Goal: Task Accomplishment & Management: Manage account settings

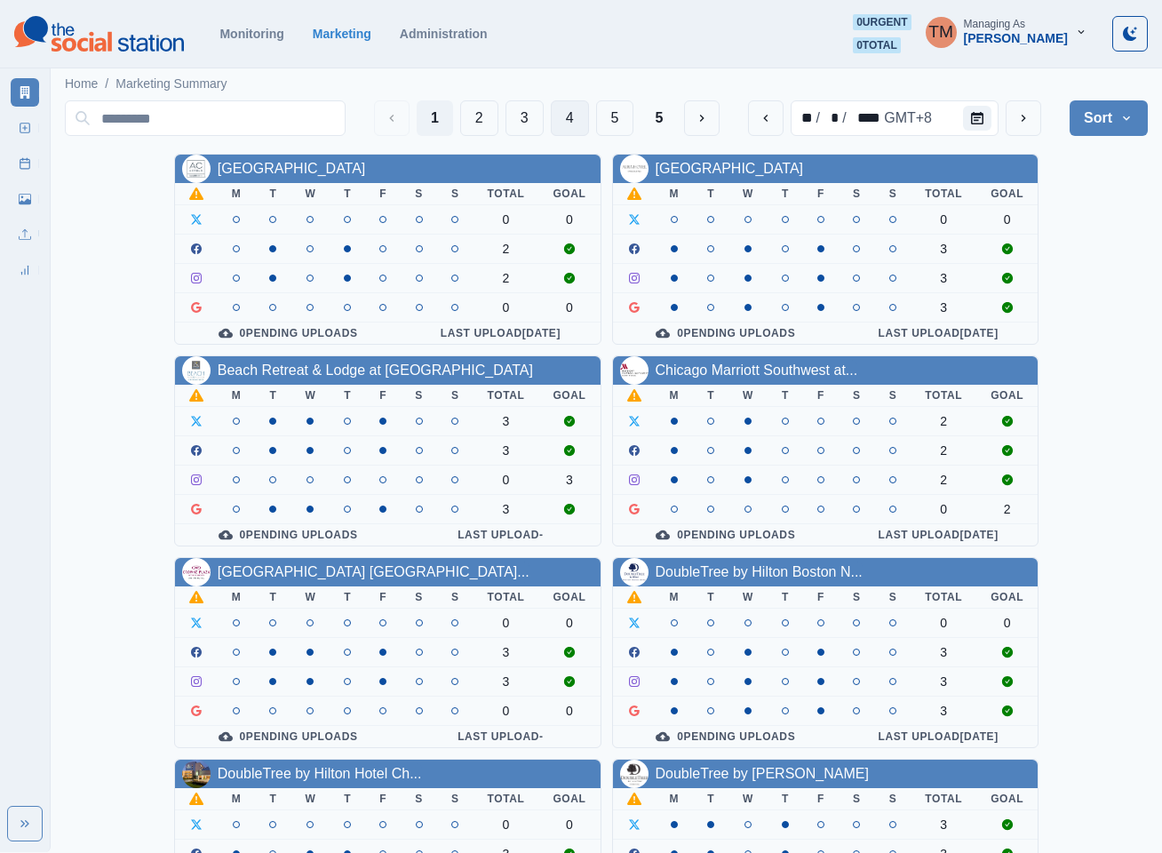
click at [579, 124] on button "4" at bounding box center [570, 118] width 38 height 36
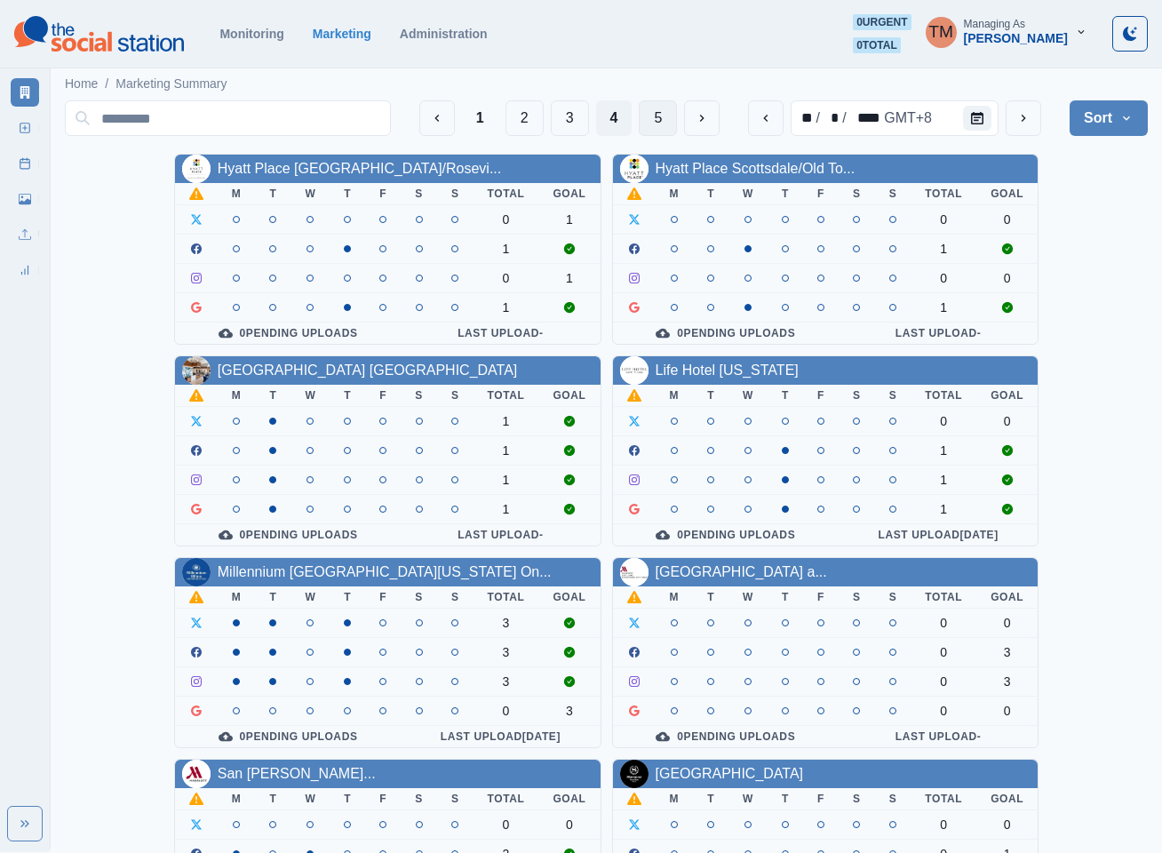
click at [659, 124] on button "5" at bounding box center [658, 118] width 38 height 36
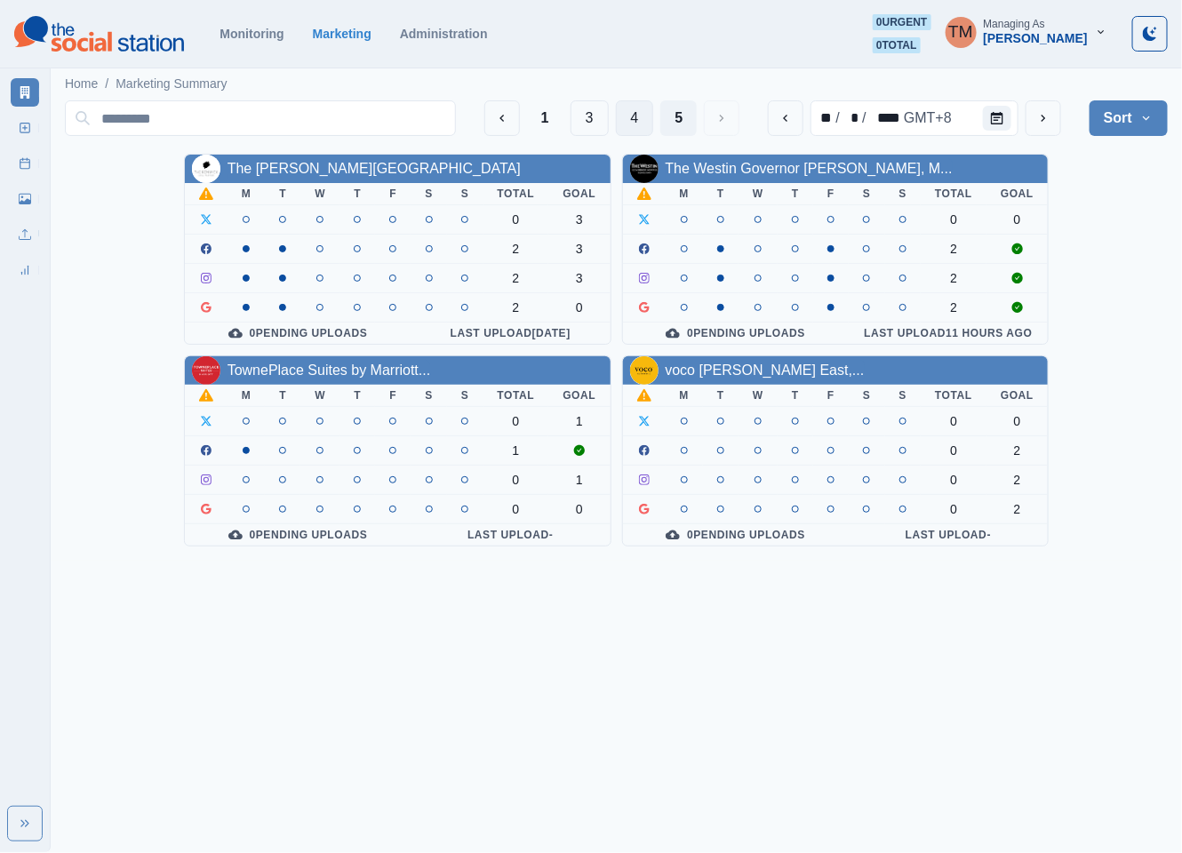
click at [629, 118] on button "4" at bounding box center [635, 118] width 38 height 36
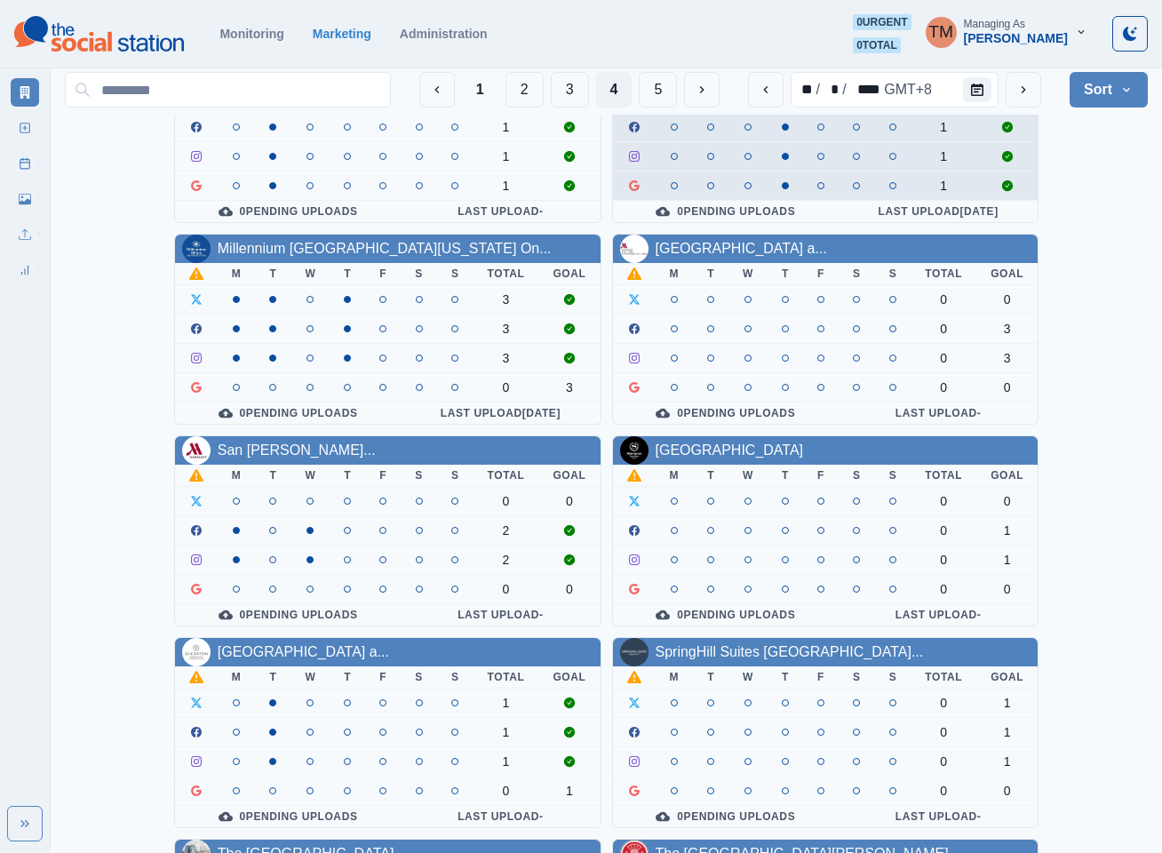
scroll to position [400, 0]
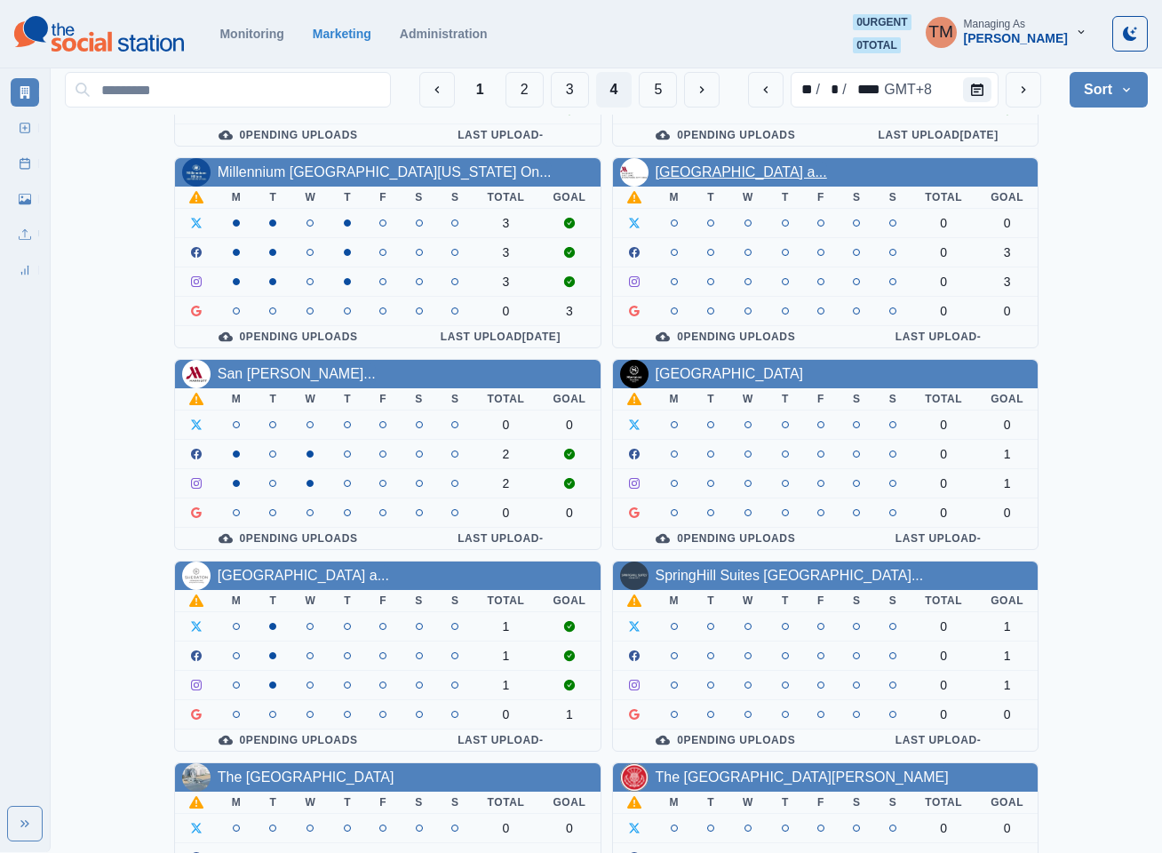
drag, startPoint x: 747, startPoint y: 177, endPoint x: 741, endPoint y: 198, distance: 22.0
click at [747, 179] on link "Salt Lake Marriott Downtown a..." at bounding box center [742, 171] width 172 height 15
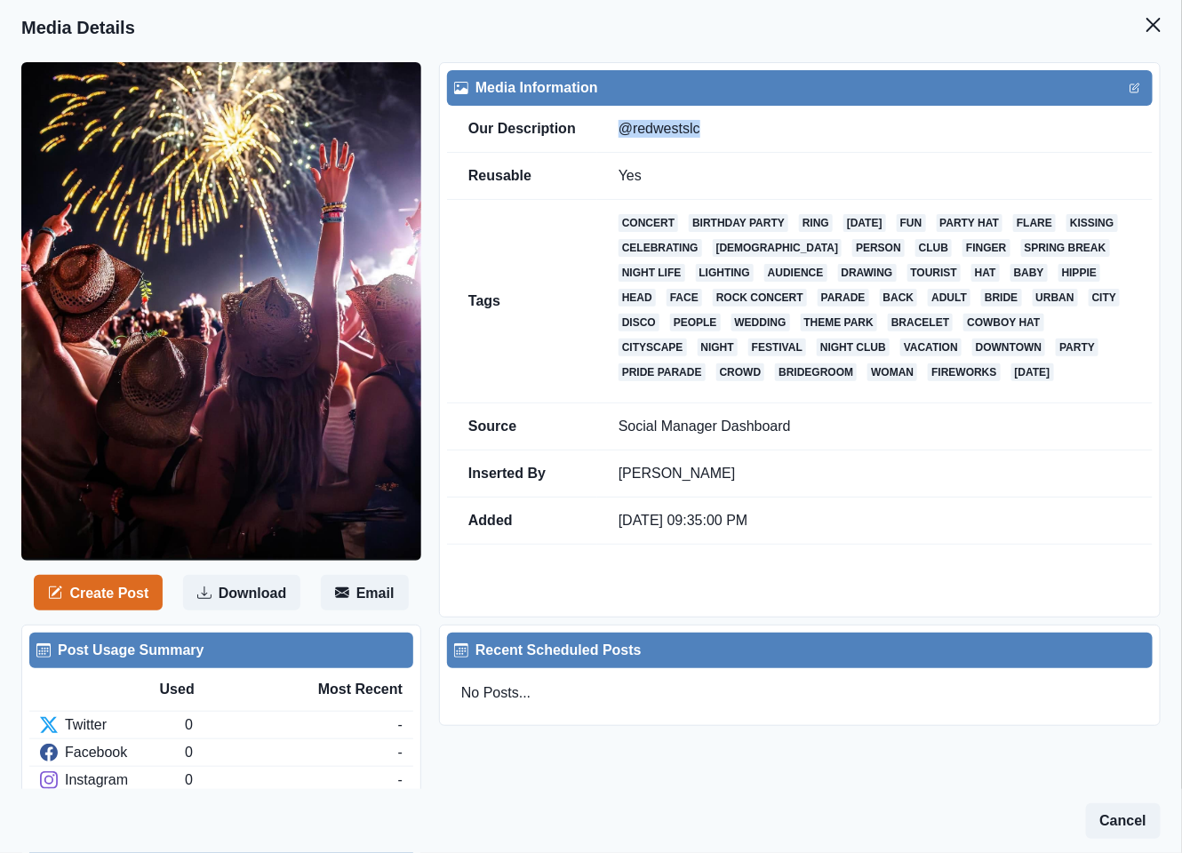
drag, startPoint x: 707, startPoint y: 129, endPoint x: 616, endPoint y: 131, distance: 90.7
click at [616, 131] on td "@redwestslc" at bounding box center [874, 129] width 555 height 47
copy td "@redwestslc"
drag, startPoint x: 1131, startPoint y: 25, endPoint x: 929, endPoint y: 100, distance: 215.9
click at [1146, 29] on icon "Close" at bounding box center [1153, 25] width 14 height 14
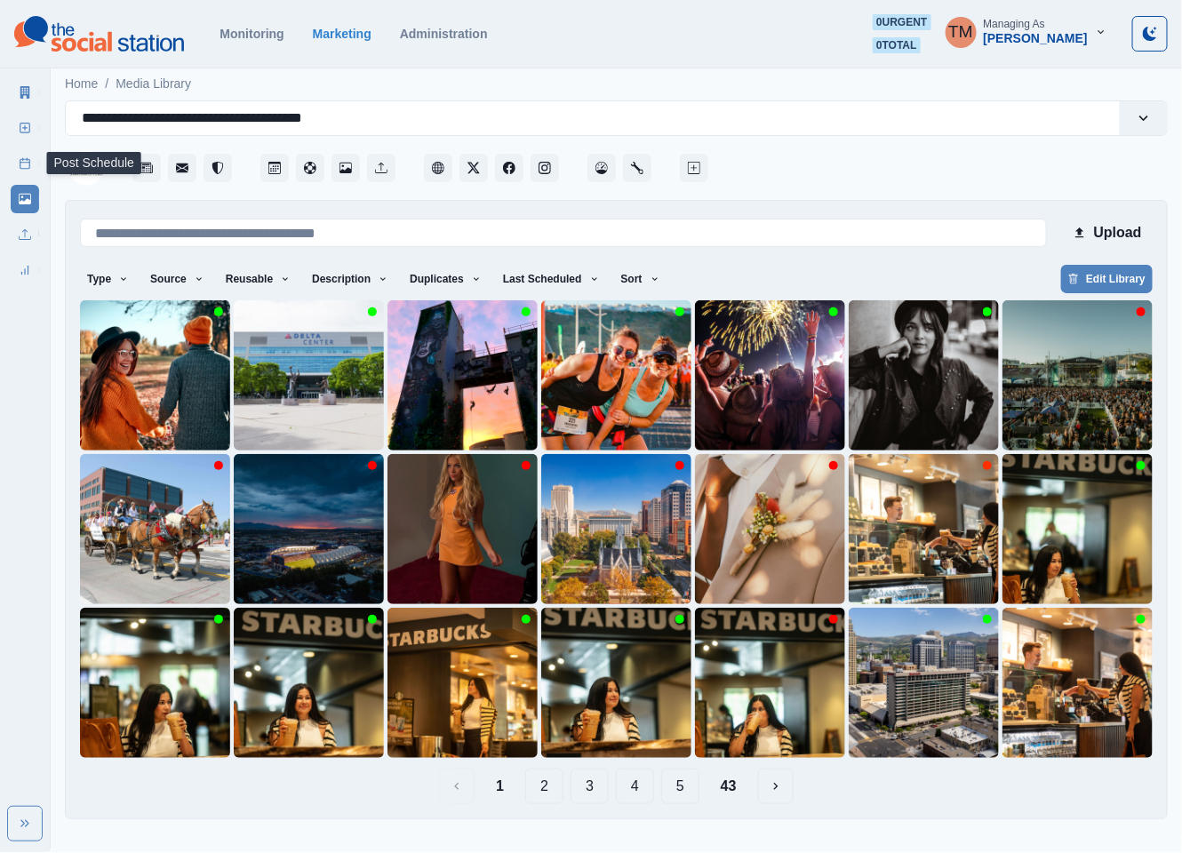
click at [25, 158] on icon at bounding box center [25, 163] width 12 height 12
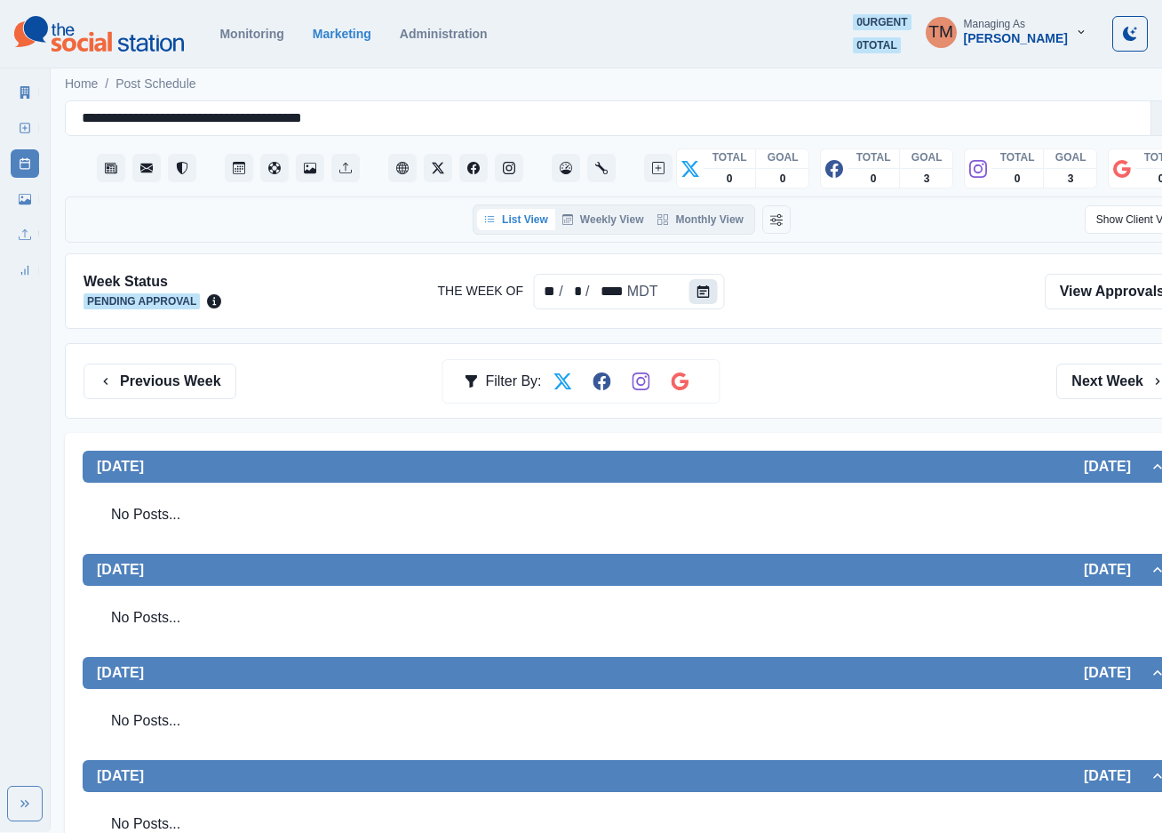
click at [710, 296] on button "Calendar" at bounding box center [703, 291] width 28 height 25
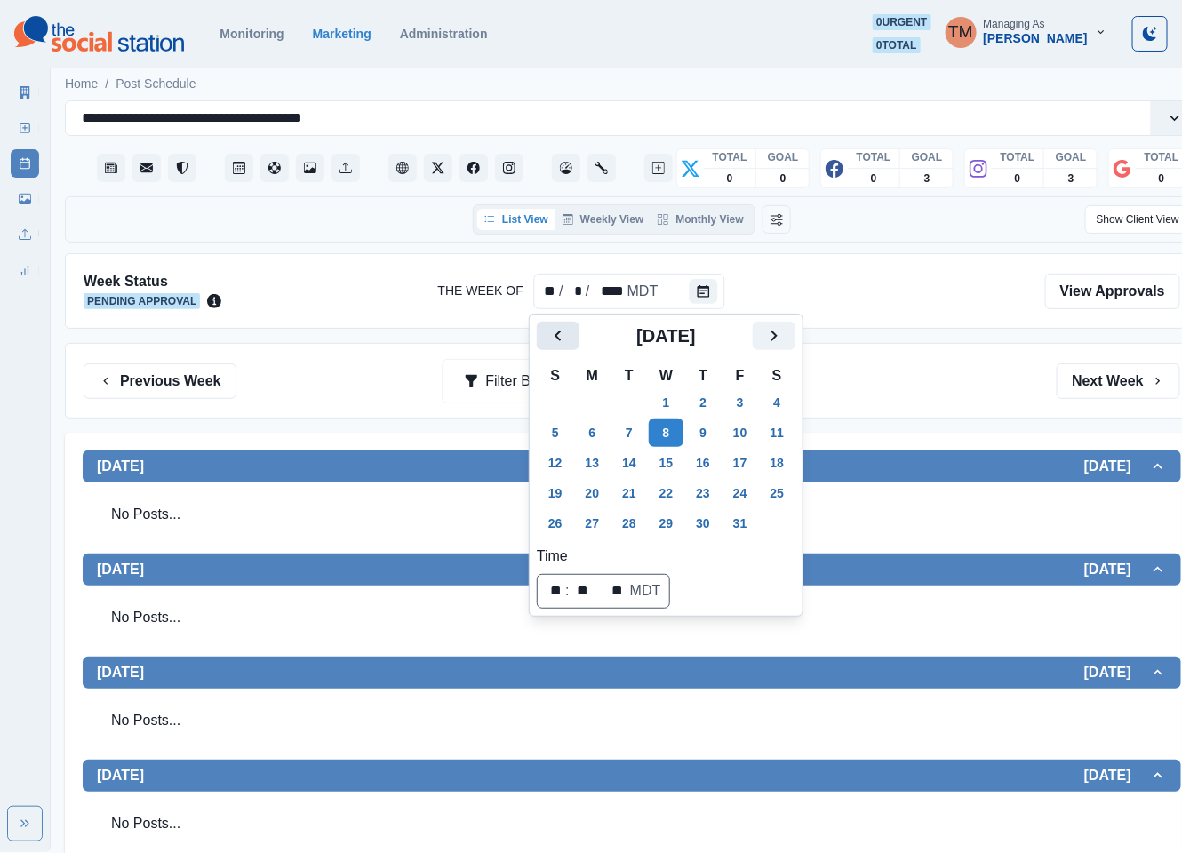
click at [563, 340] on icon "Previous" at bounding box center [557, 335] width 21 height 21
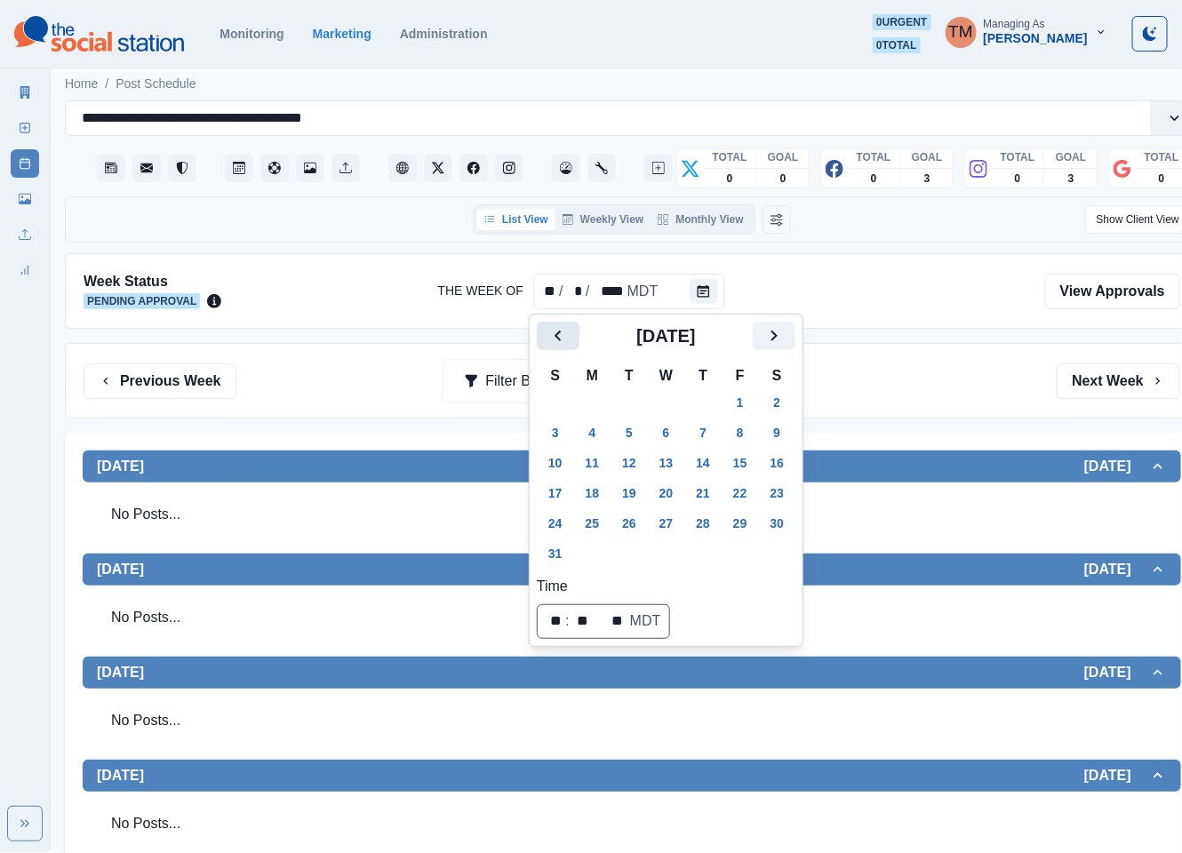
click at [563, 340] on icon "Previous" at bounding box center [557, 335] width 21 height 21
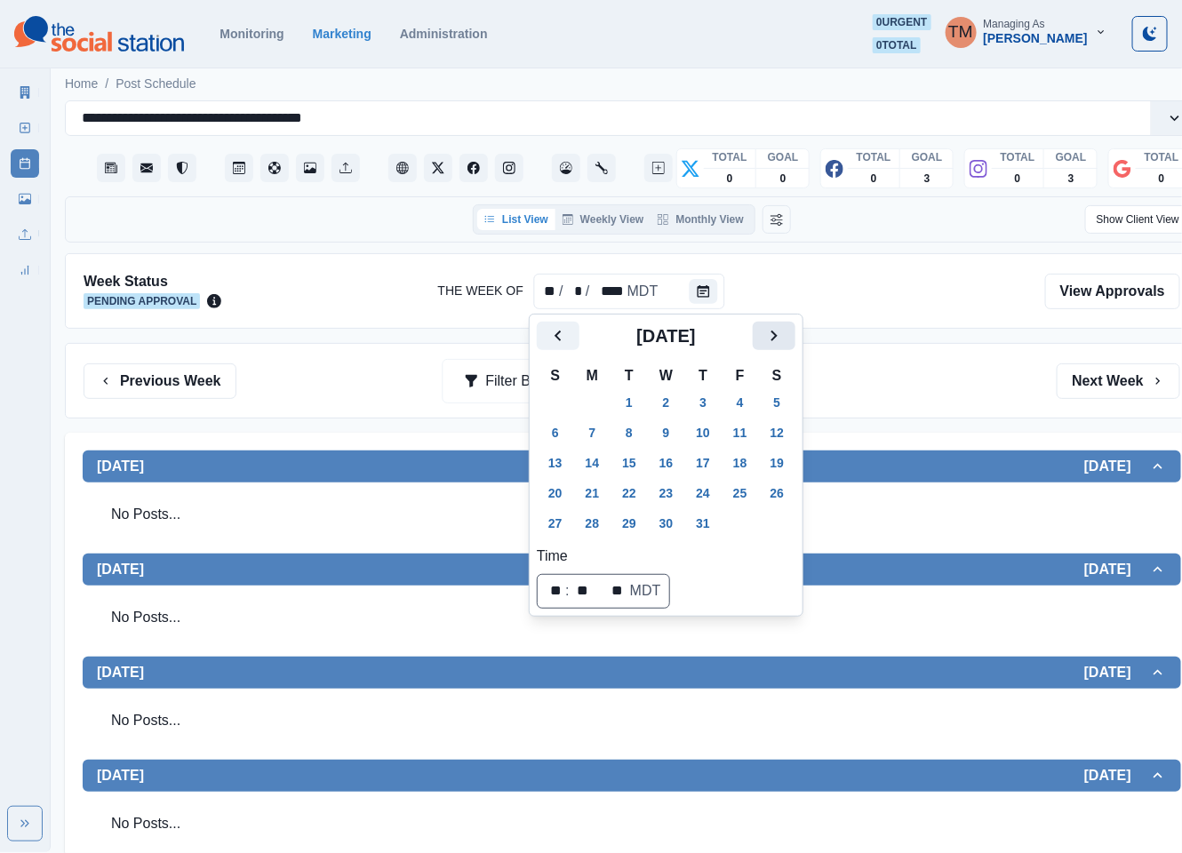
click at [763, 337] on icon "Next" at bounding box center [773, 335] width 21 height 21
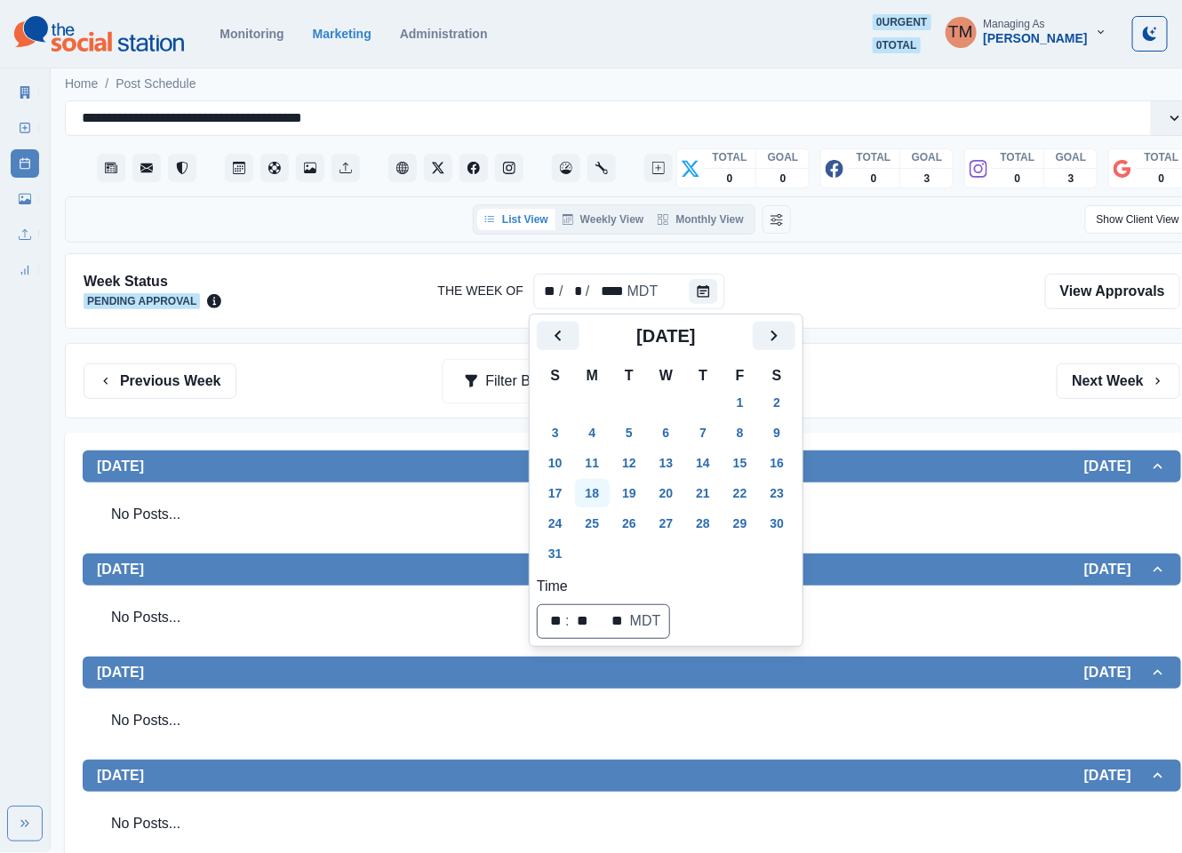
click at [597, 497] on button "18" at bounding box center [593, 493] width 36 height 28
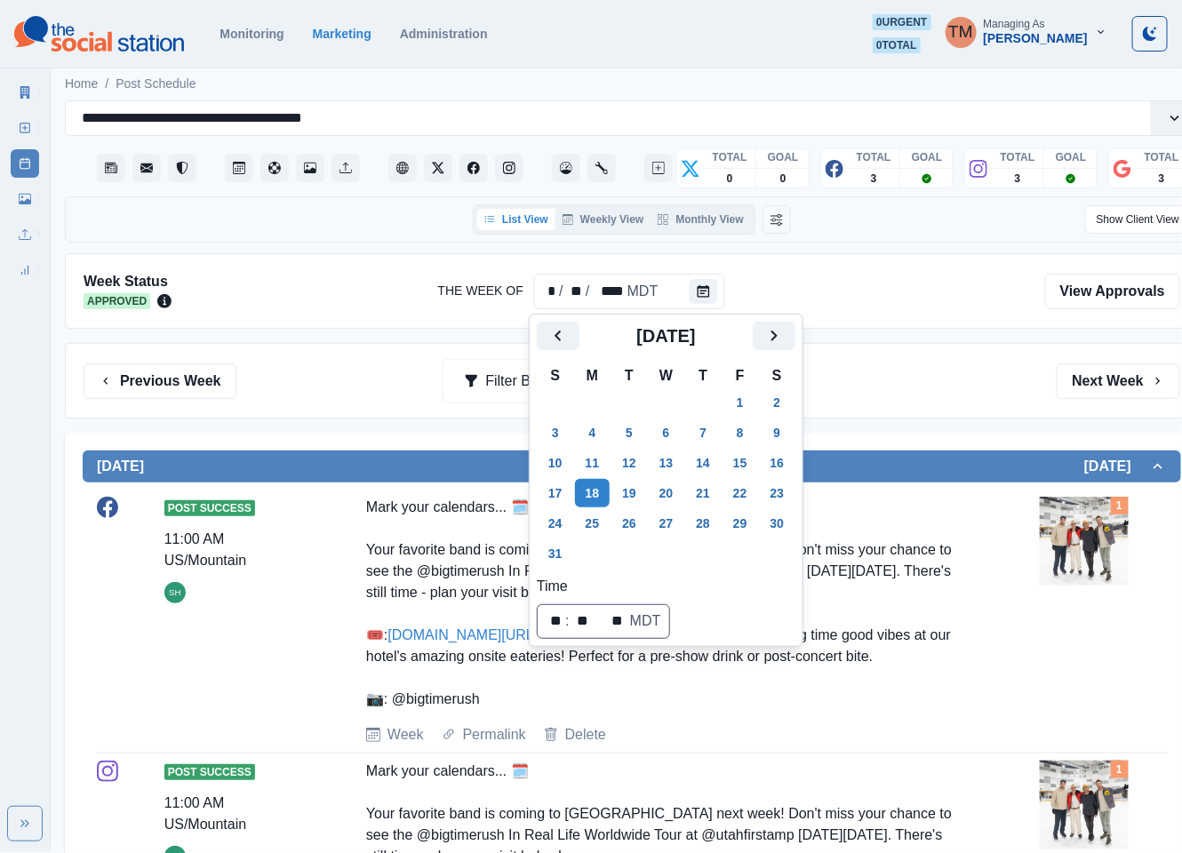
click at [885, 384] on div "Previous Week Filter By: Next Week" at bounding box center [632, 381] width 1097 height 36
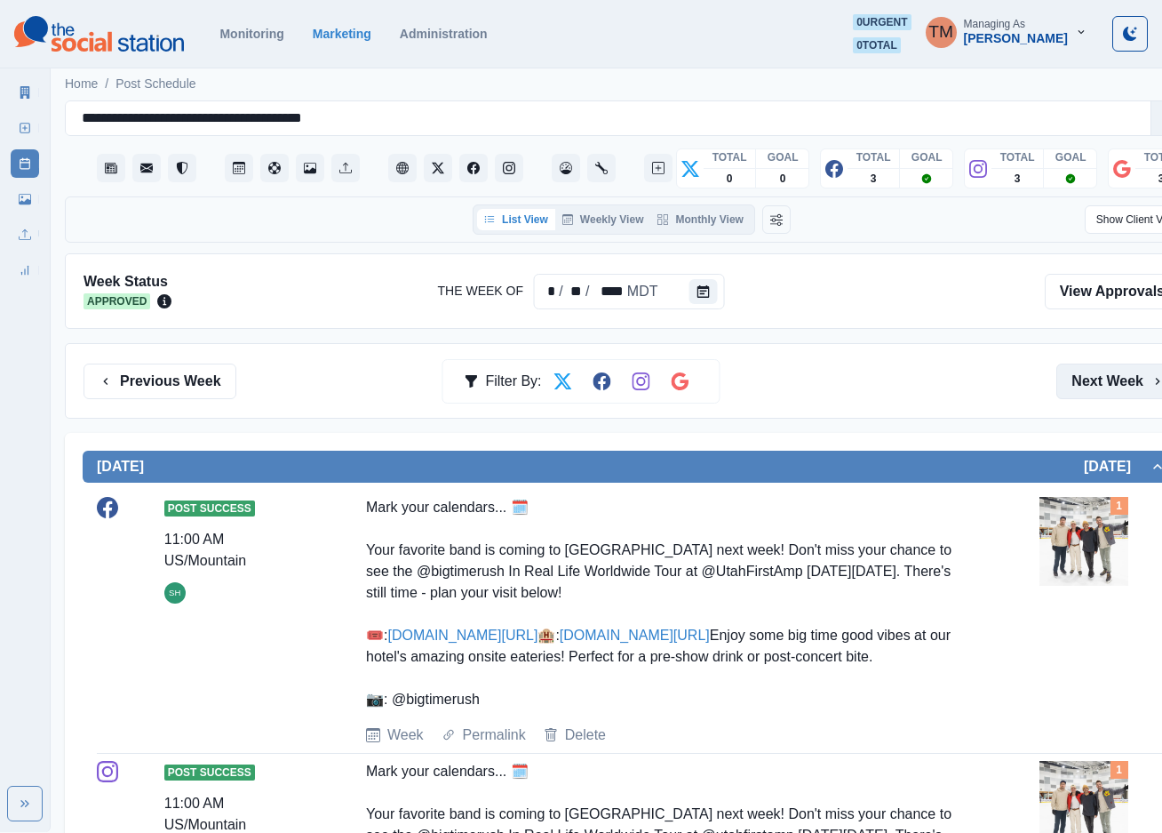
click at [1097, 379] on button "Next Week" at bounding box center [1119, 381] width 124 height 36
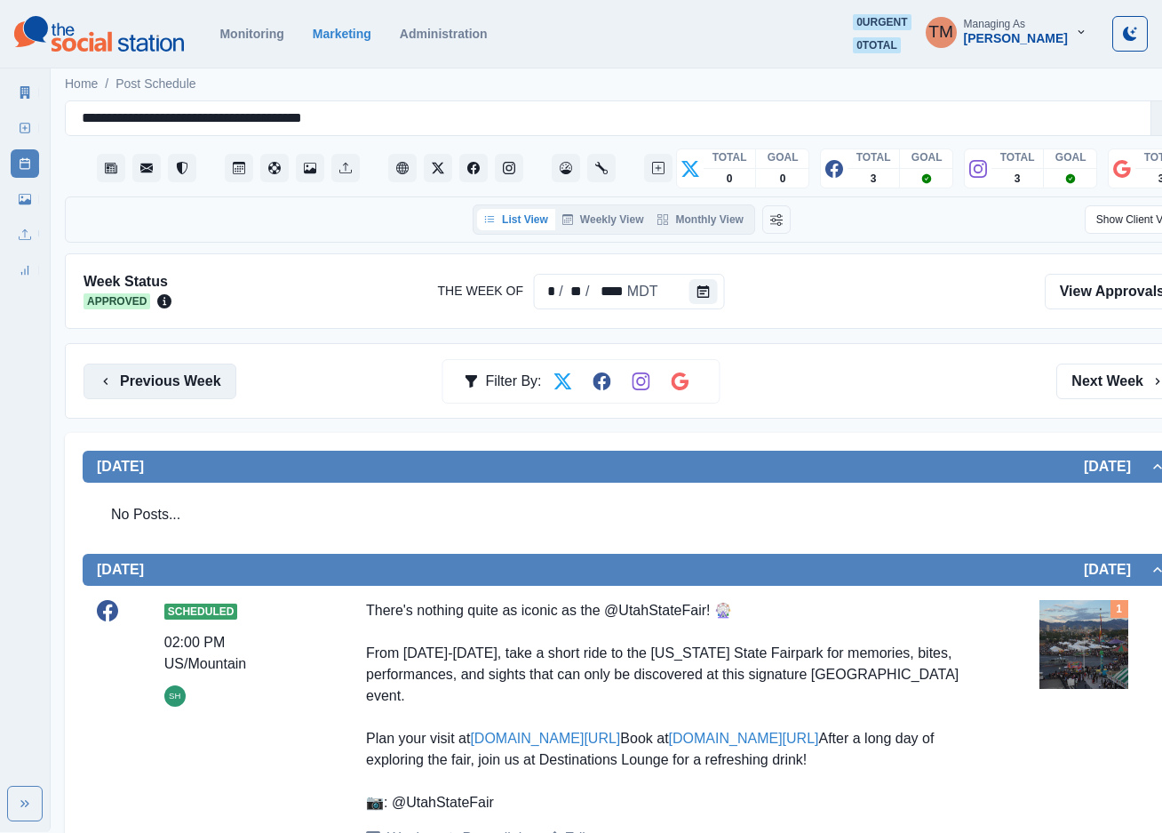
drag, startPoint x: 147, startPoint y: 379, endPoint x: 126, endPoint y: 381, distance: 20.5
click at [141, 381] on button "Previous Week" at bounding box center [160, 381] width 153 height 36
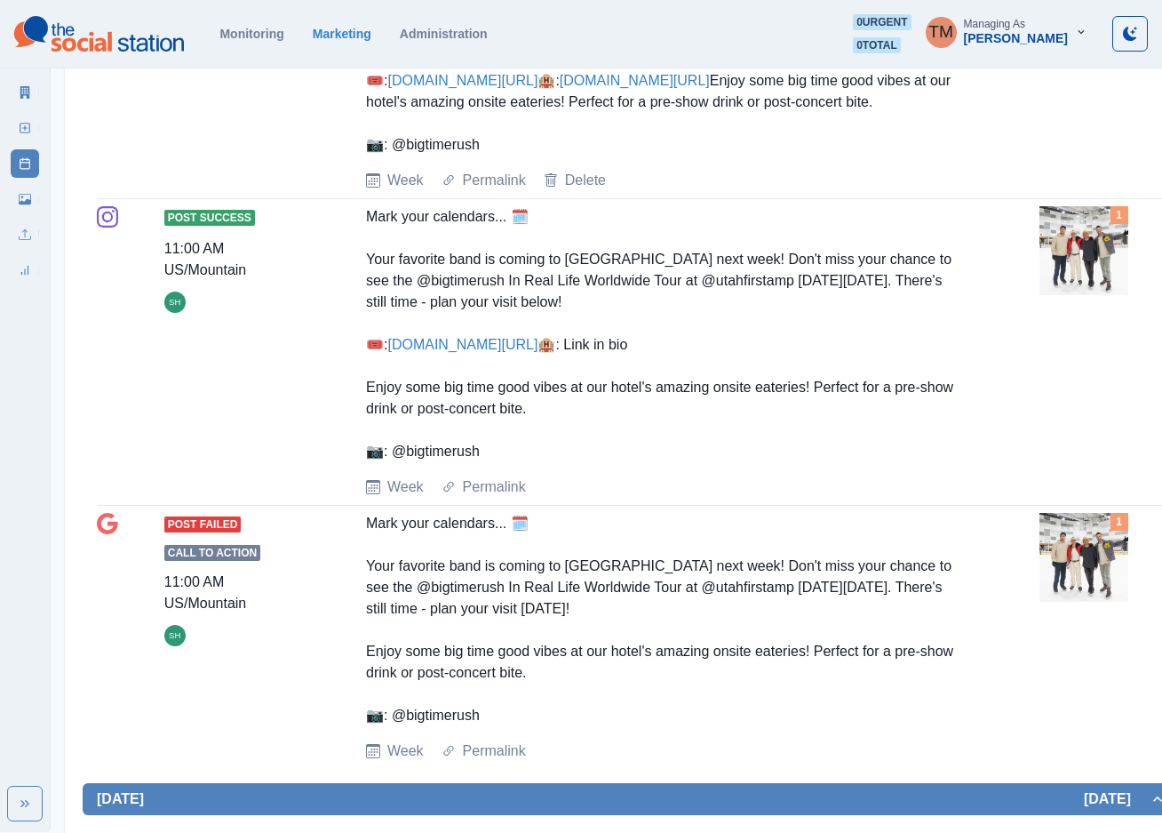
scroll to position [533, 0]
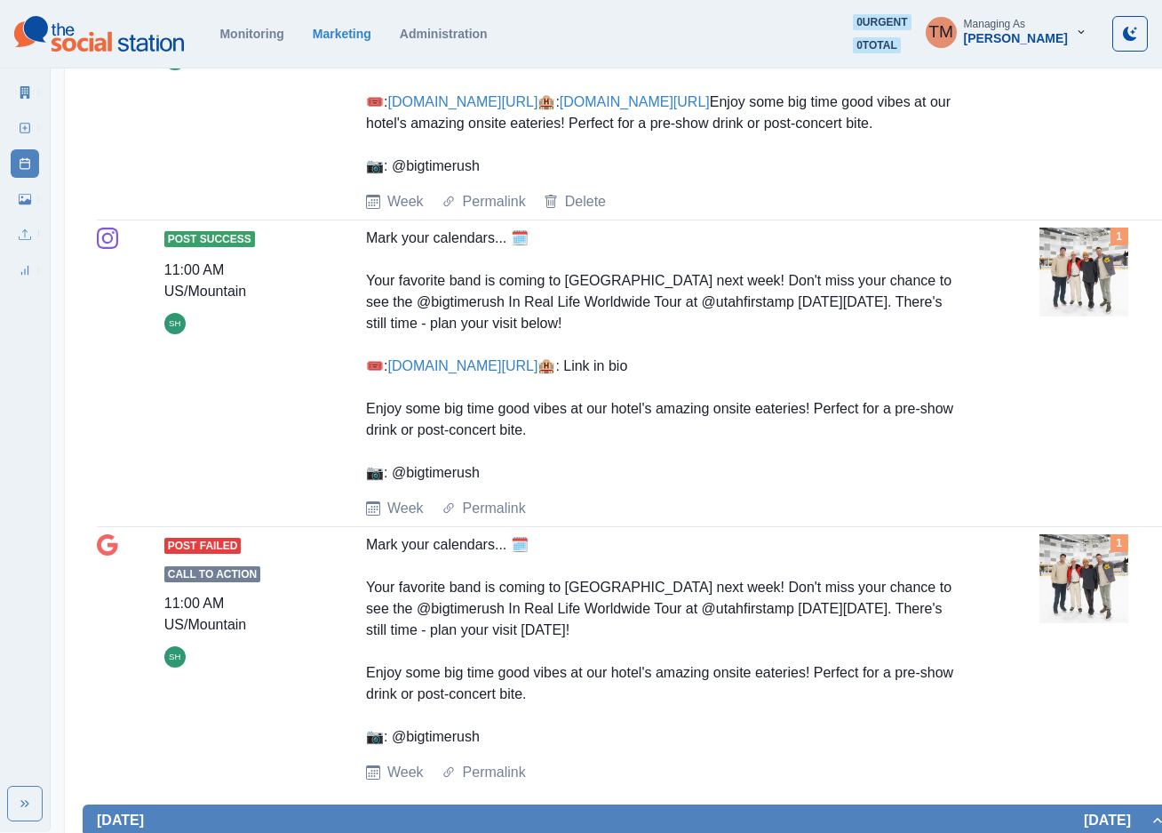
drag, startPoint x: 353, startPoint y: 301, endPoint x: 515, endPoint y: 555, distance: 301.8
click at [515, 519] on div "Post Success 11:00 AM US/Mountain SH Mark your calendars... 🗓️ Your favorite ba…" at bounding box center [632, 374] width 1070 height 292
click at [577, 483] on div "Mark your calendars... 🗓️ Your favorite band is coming to SLC next week! Don't …" at bounding box center [665, 356] width 599 height 256
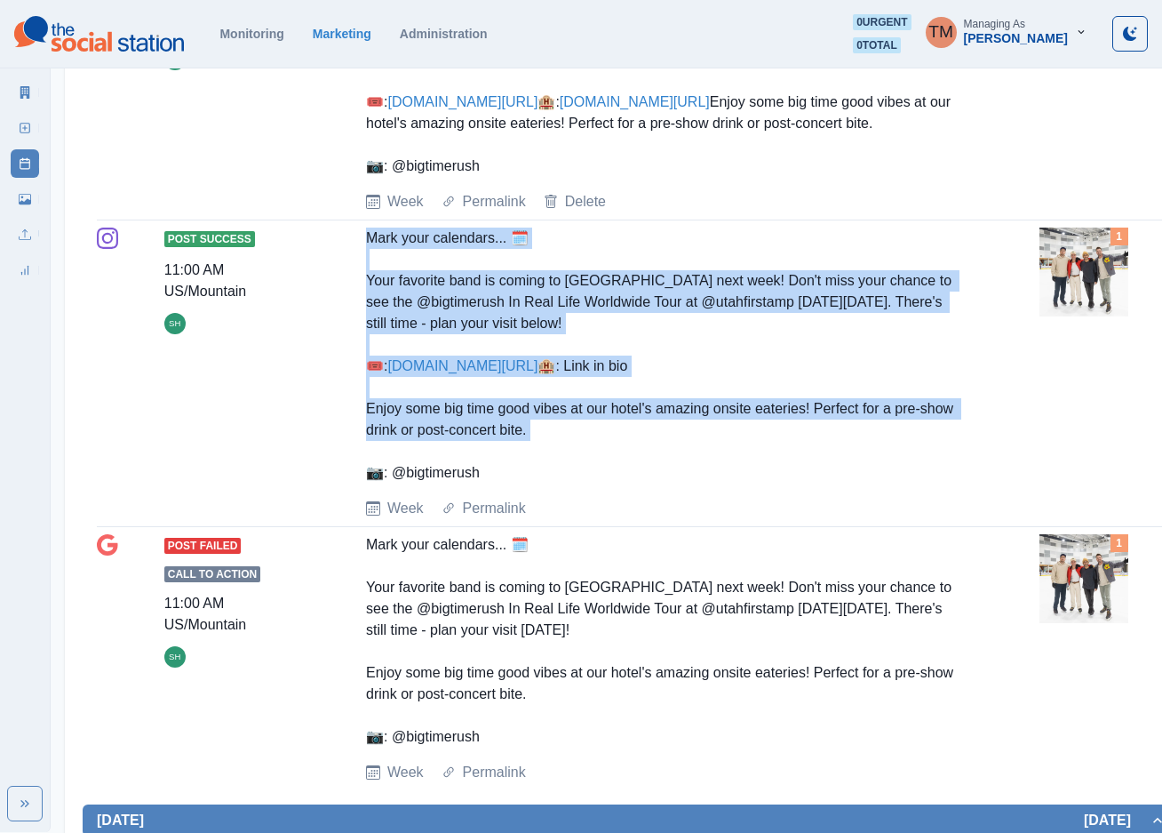
drag, startPoint x: 573, startPoint y: 523, endPoint x: 365, endPoint y: 312, distance: 296.6
click at [366, 312] on div "Mark your calendars... 🗓️ Your favorite band is coming to SLC next week! Don't …" at bounding box center [665, 356] width 599 height 256
copy div "Mark your calendars... 🗓️ Your favorite band is coming to SLC next week! Don't …"
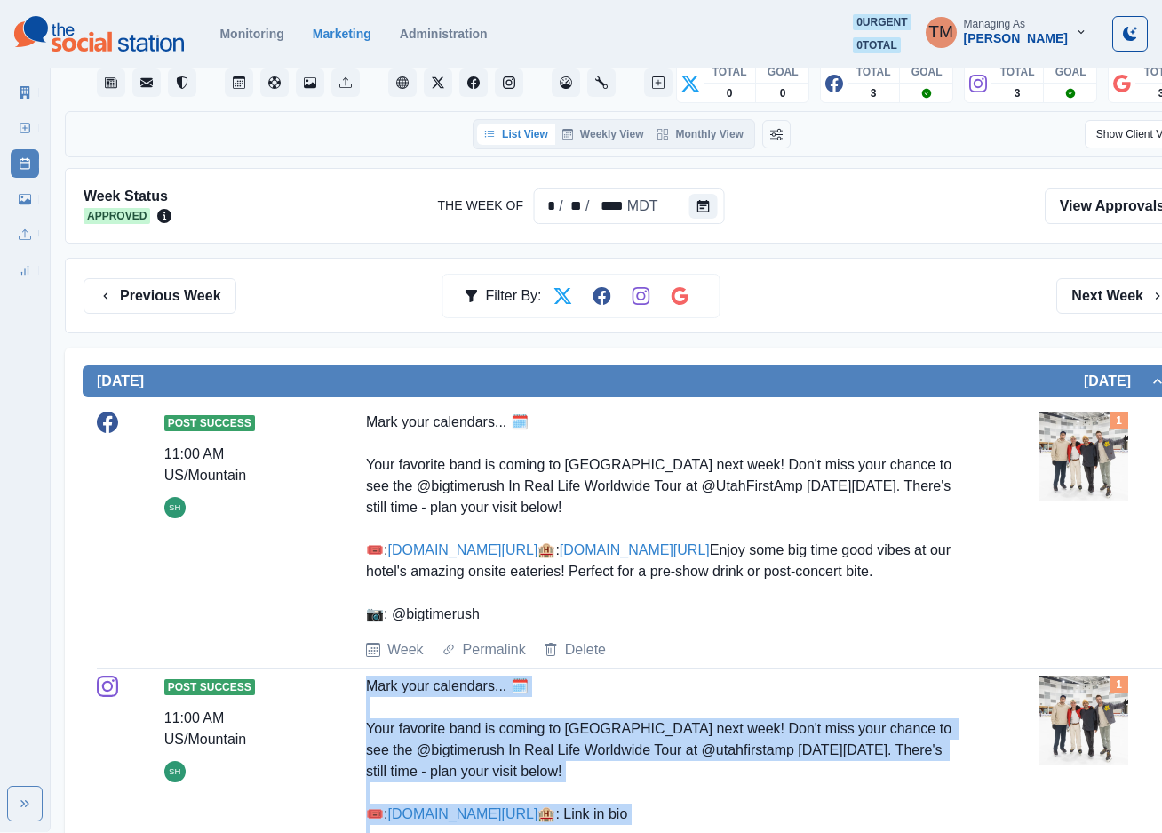
scroll to position [0, 0]
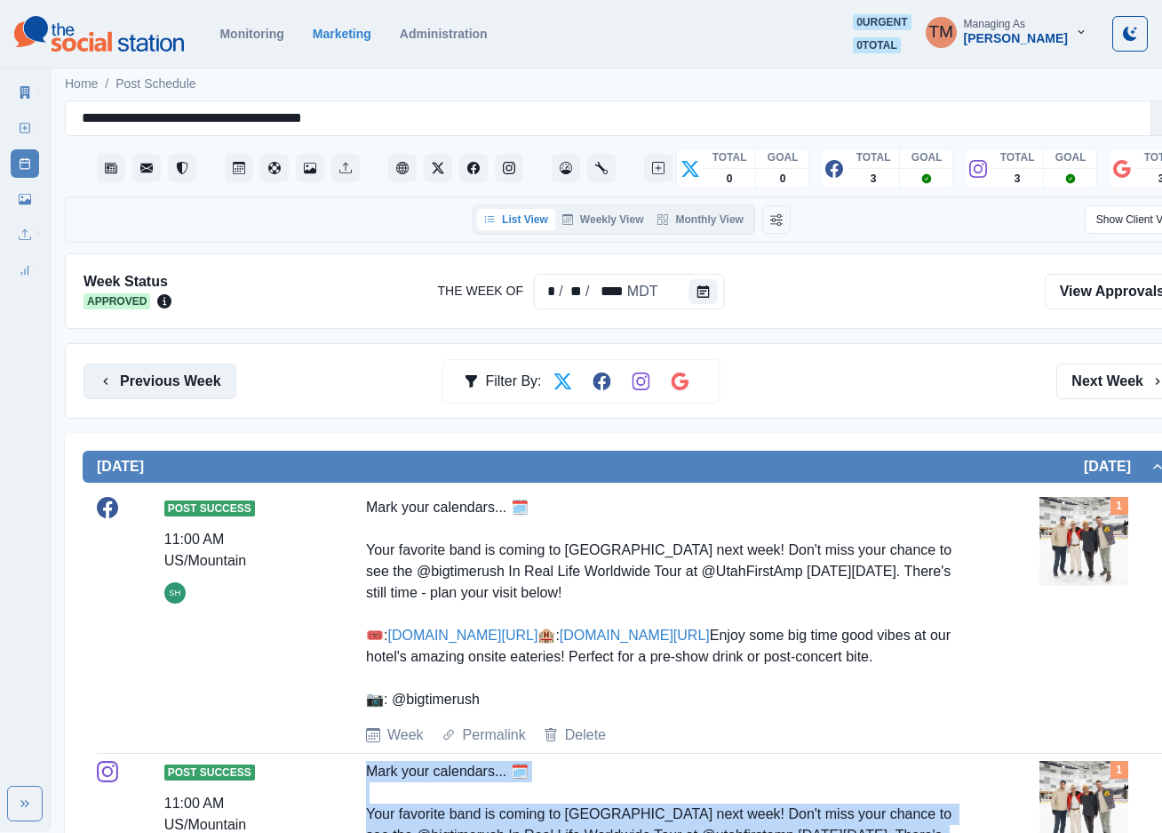
click at [173, 381] on button "Previous Week" at bounding box center [160, 381] width 153 height 36
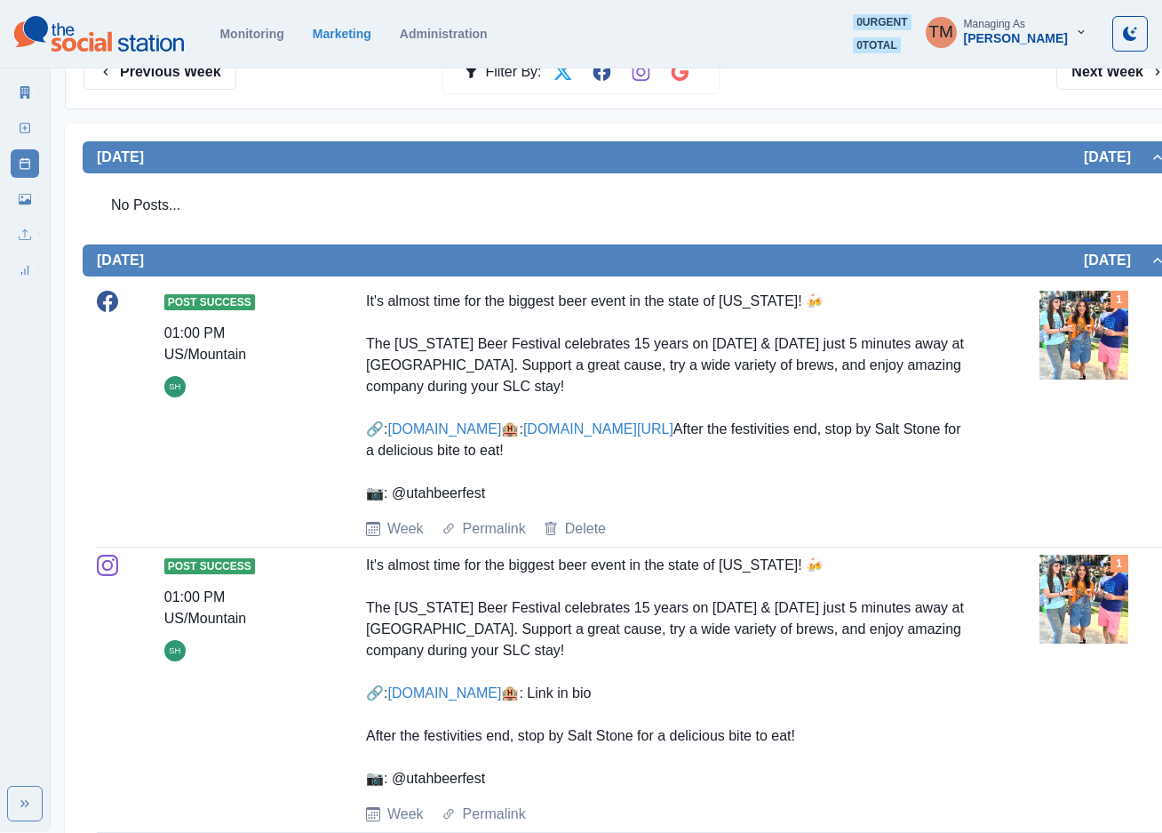
scroll to position [267, 0]
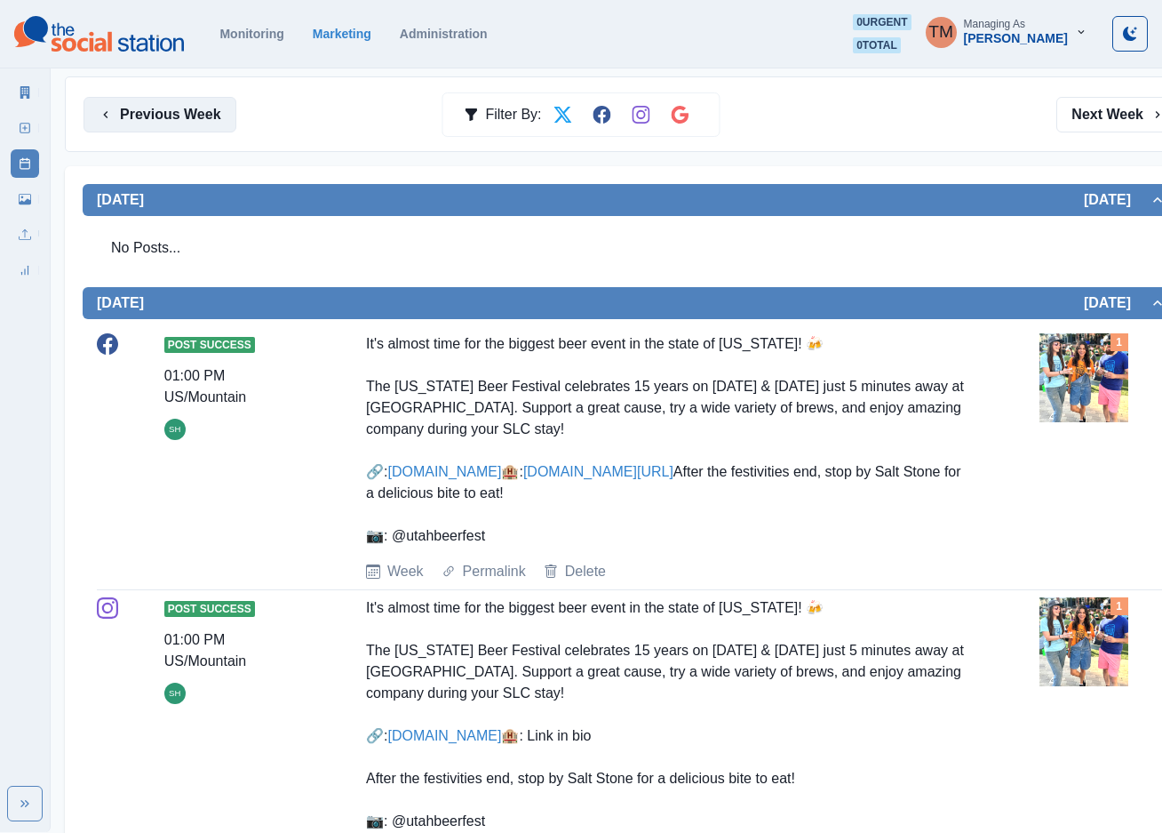
click at [161, 121] on button "Previous Week" at bounding box center [160, 115] width 153 height 36
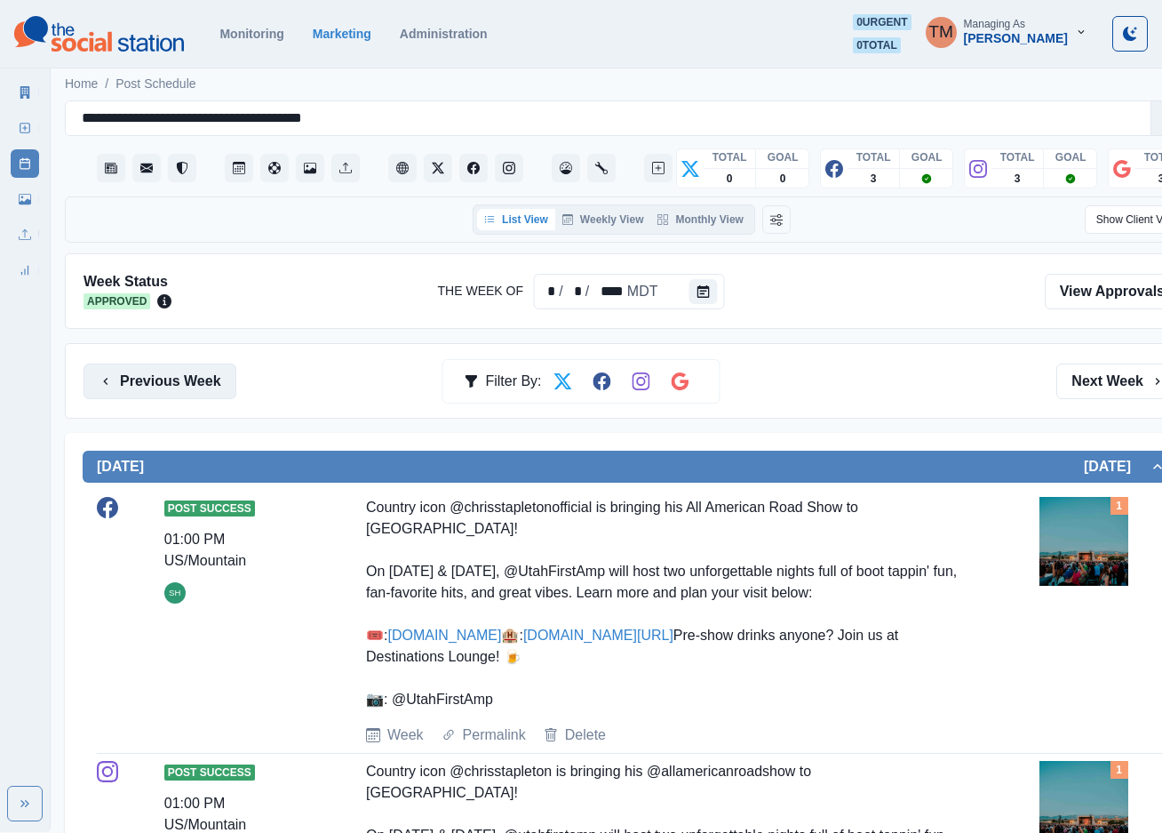
click at [173, 374] on button "Previous Week" at bounding box center [160, 381] width 153 height 36
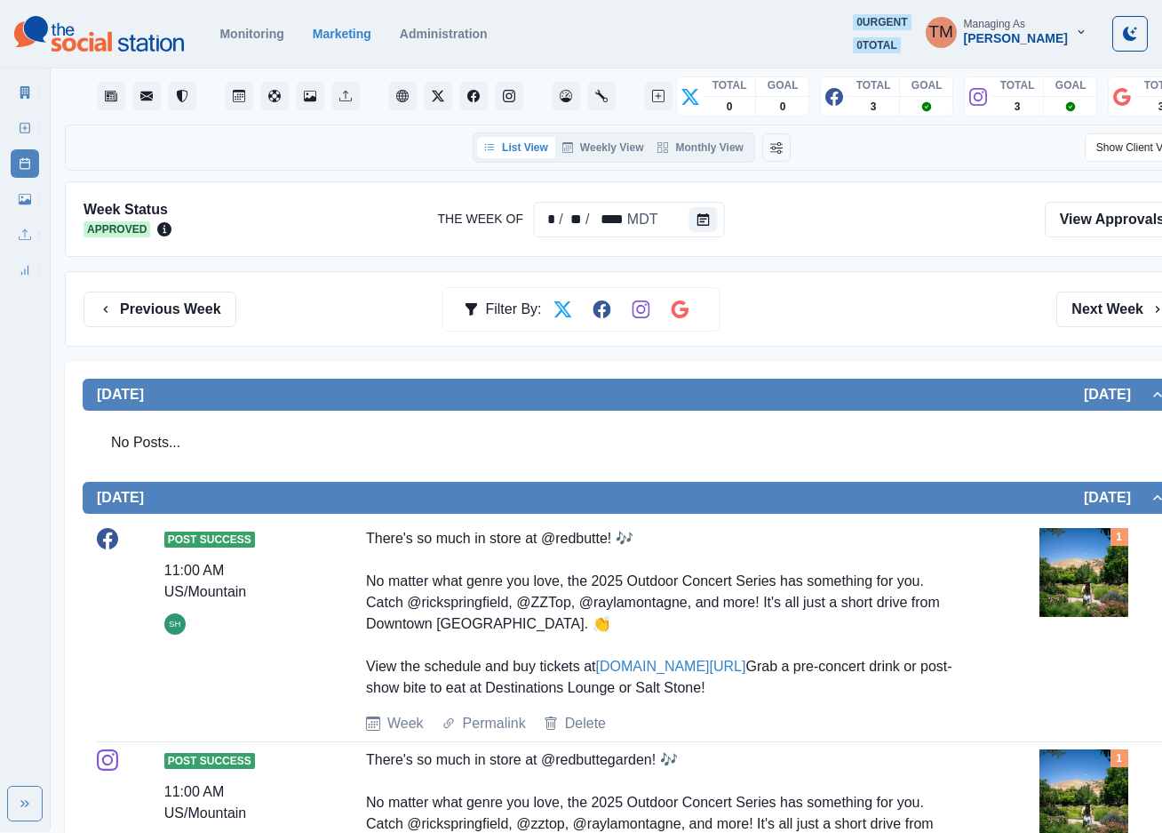
scroll to position [133, 0]
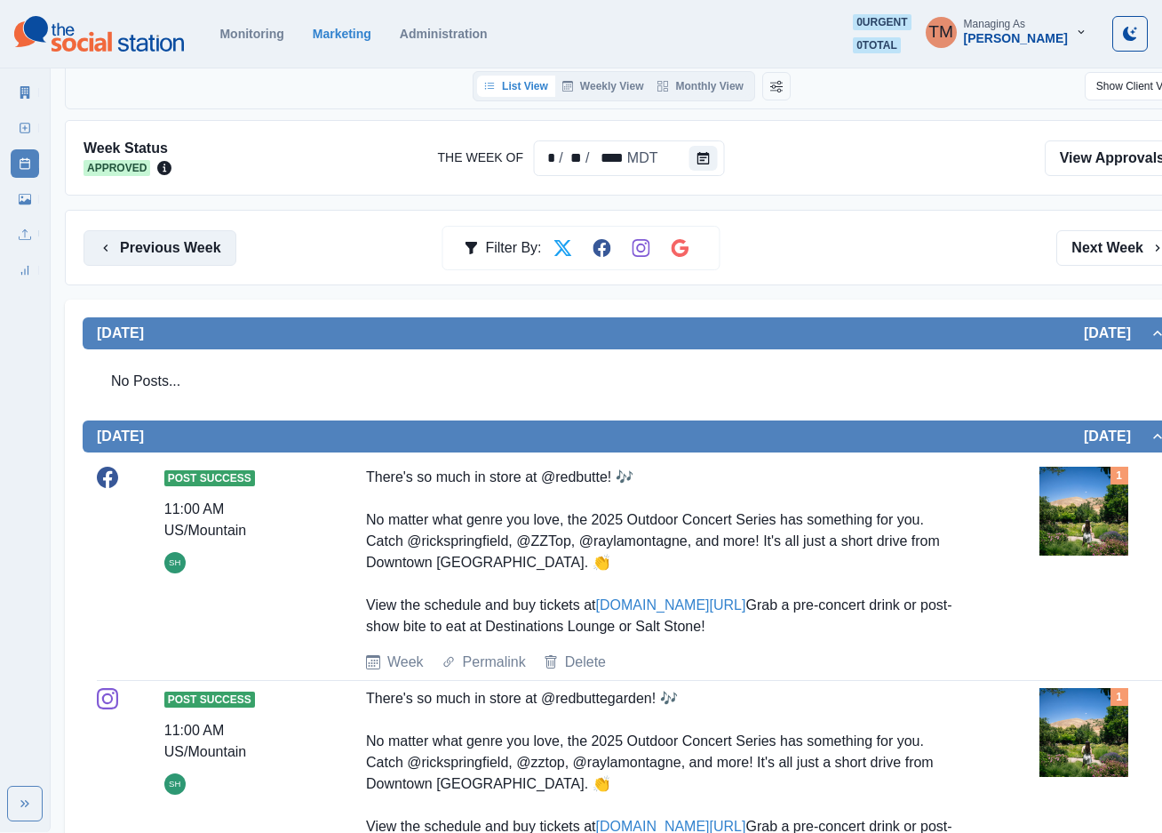
click at [164, 245] on button "Previous Week" at bounding box center [160, 248] width 153 height 36
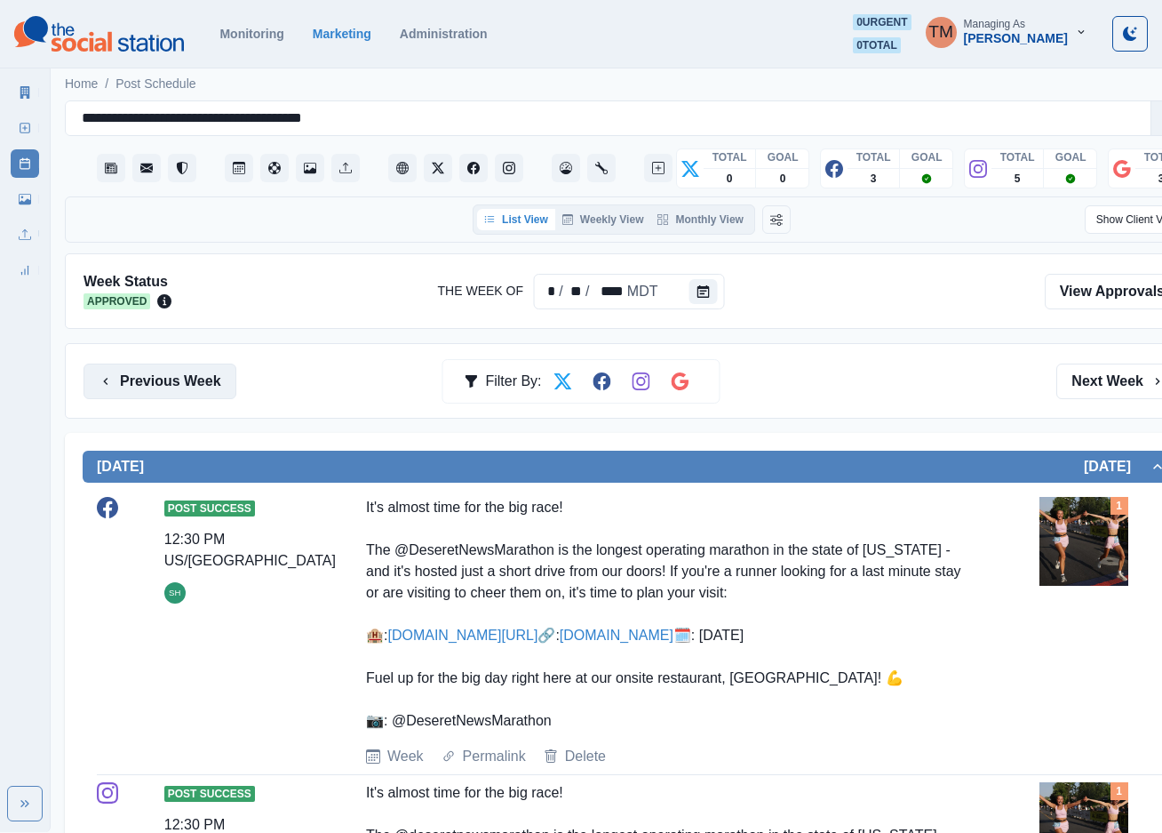
click at [171, 387] on button "Previous Week" at bounding box center [160, 381] width 153 height 36
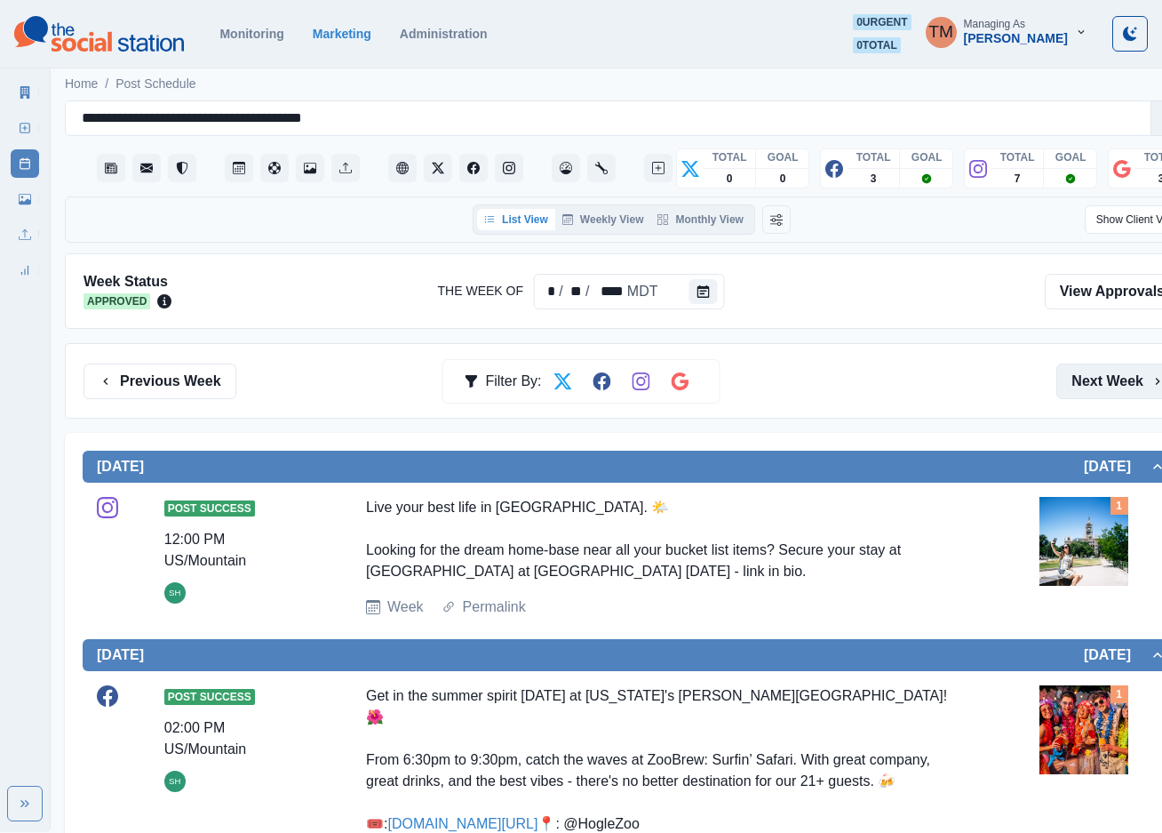
click at [1114, 379] on button "Next Week" at bounding box center [1119, 381] width 124 height 36
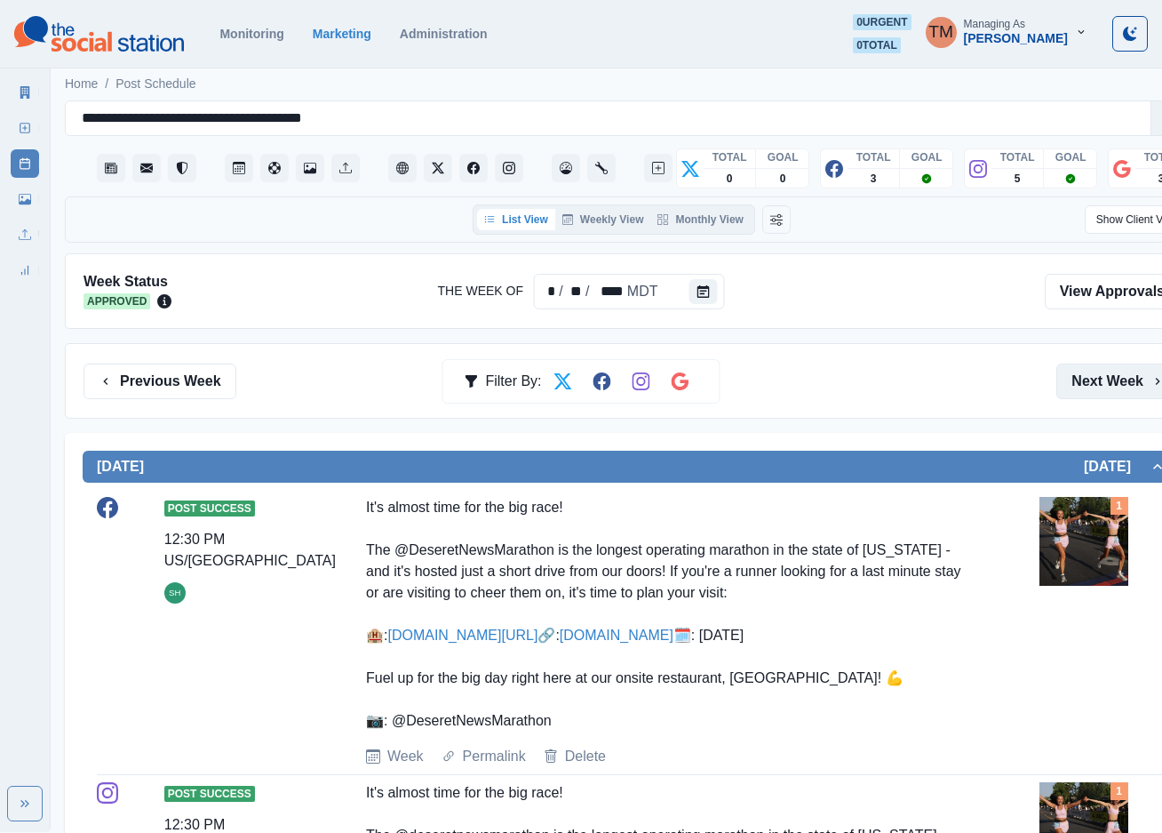
click at [1114, 379] on button "Next Week" at bounding box center [1119, 381] width 124 height 36
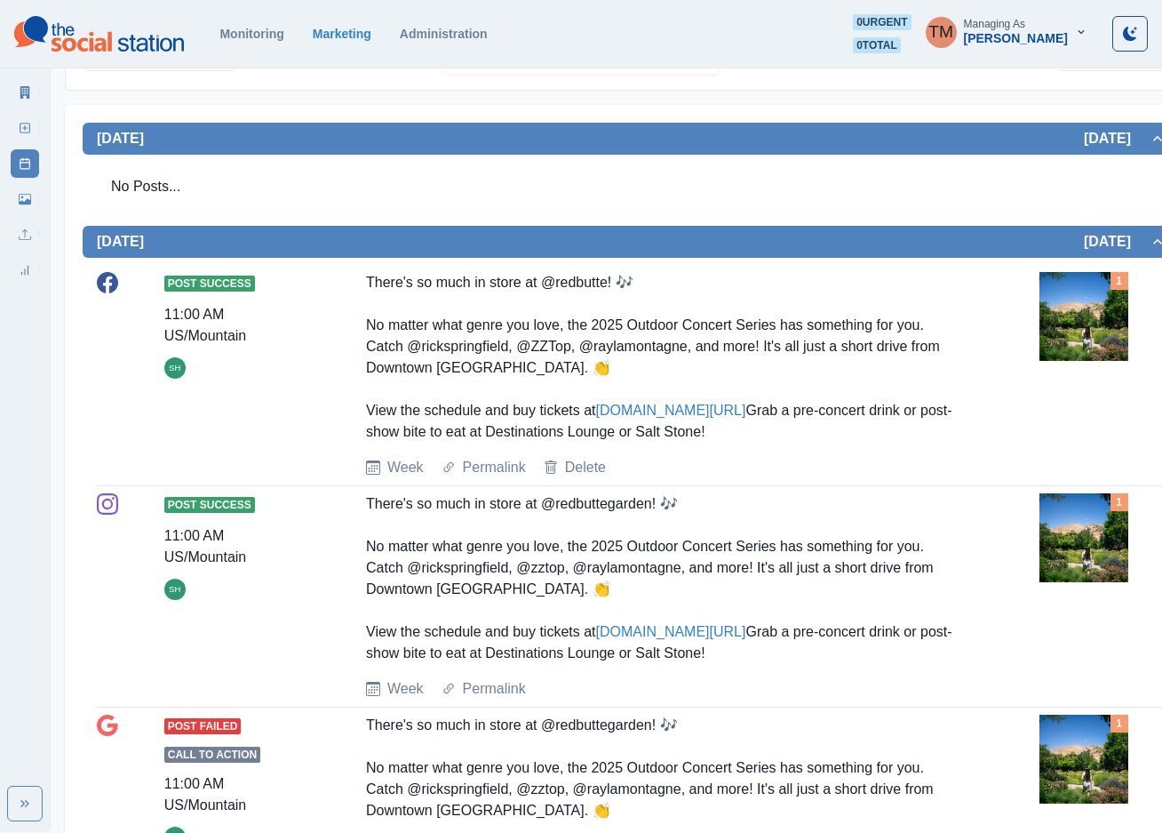
scroll to position [267, 0]
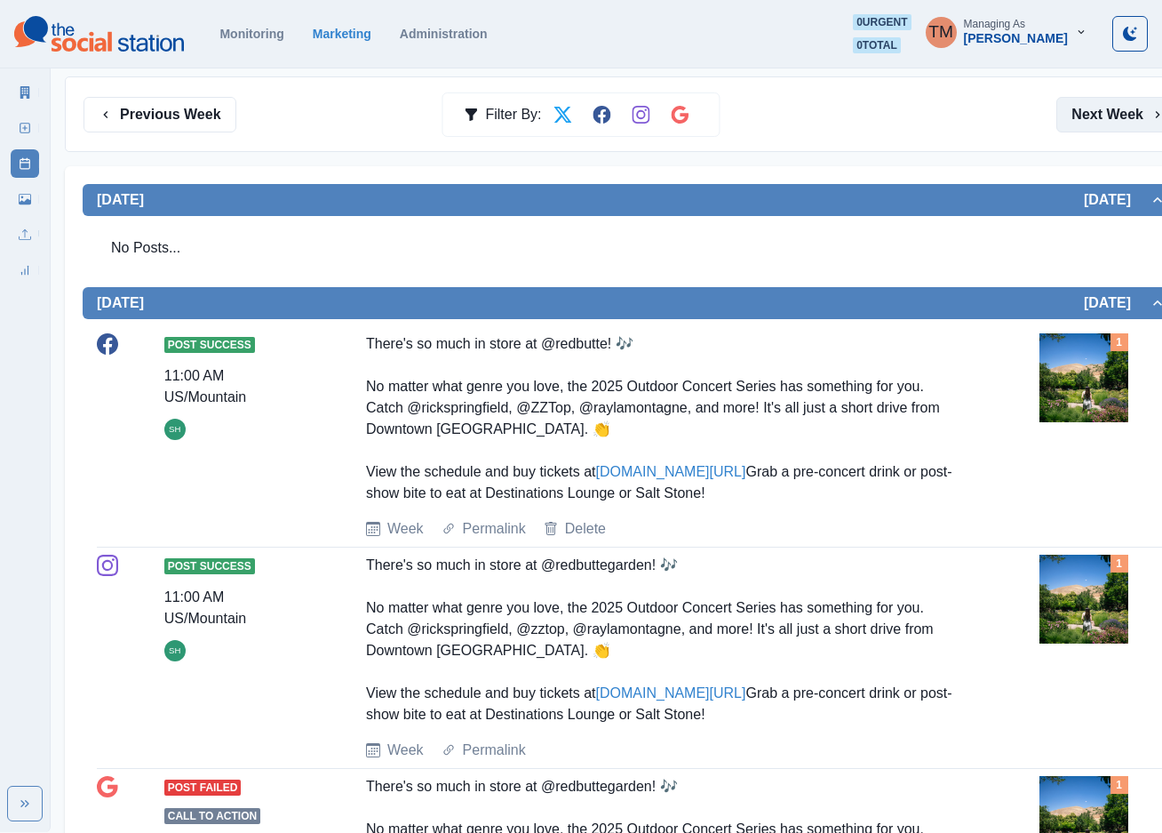
click at [1106, 124] on button "Next Week" at bounding box center [1119, 115] width 124 height 36
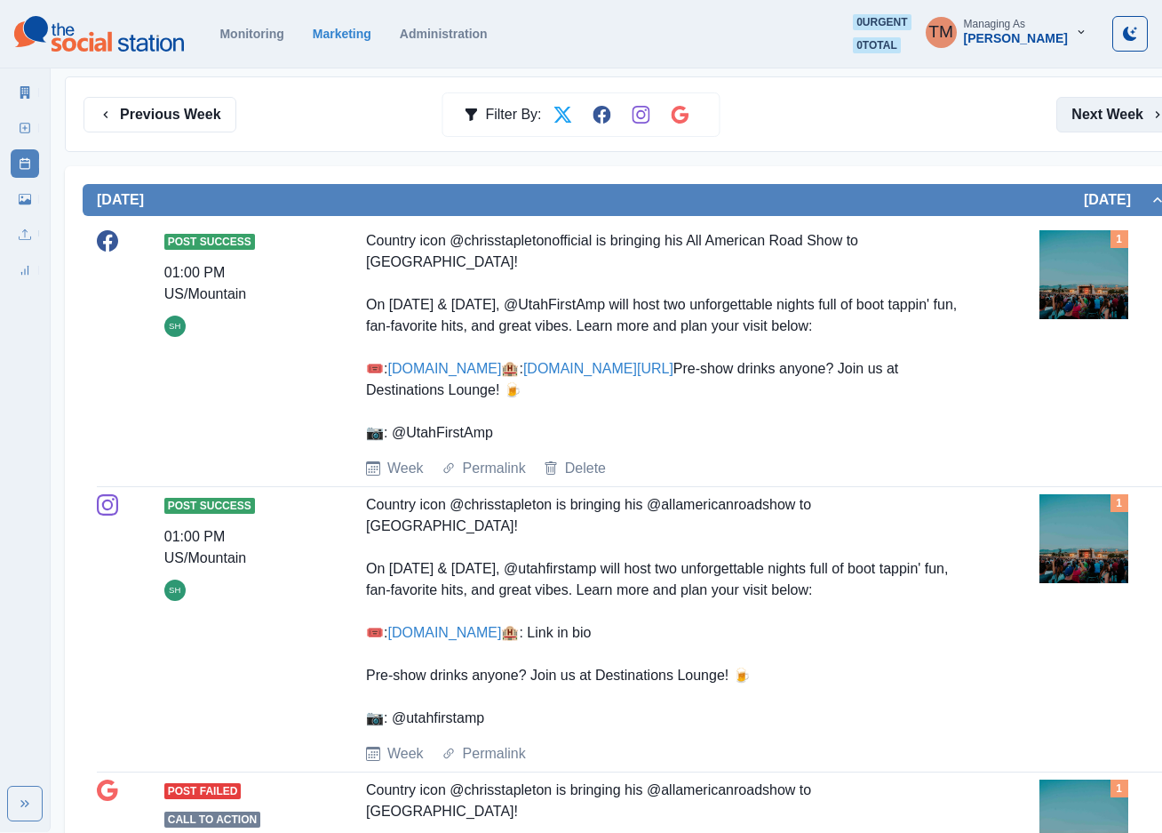
click at [1098, 115] on button "Next Week" at bounding box center [1119, 115] width 124 height 36
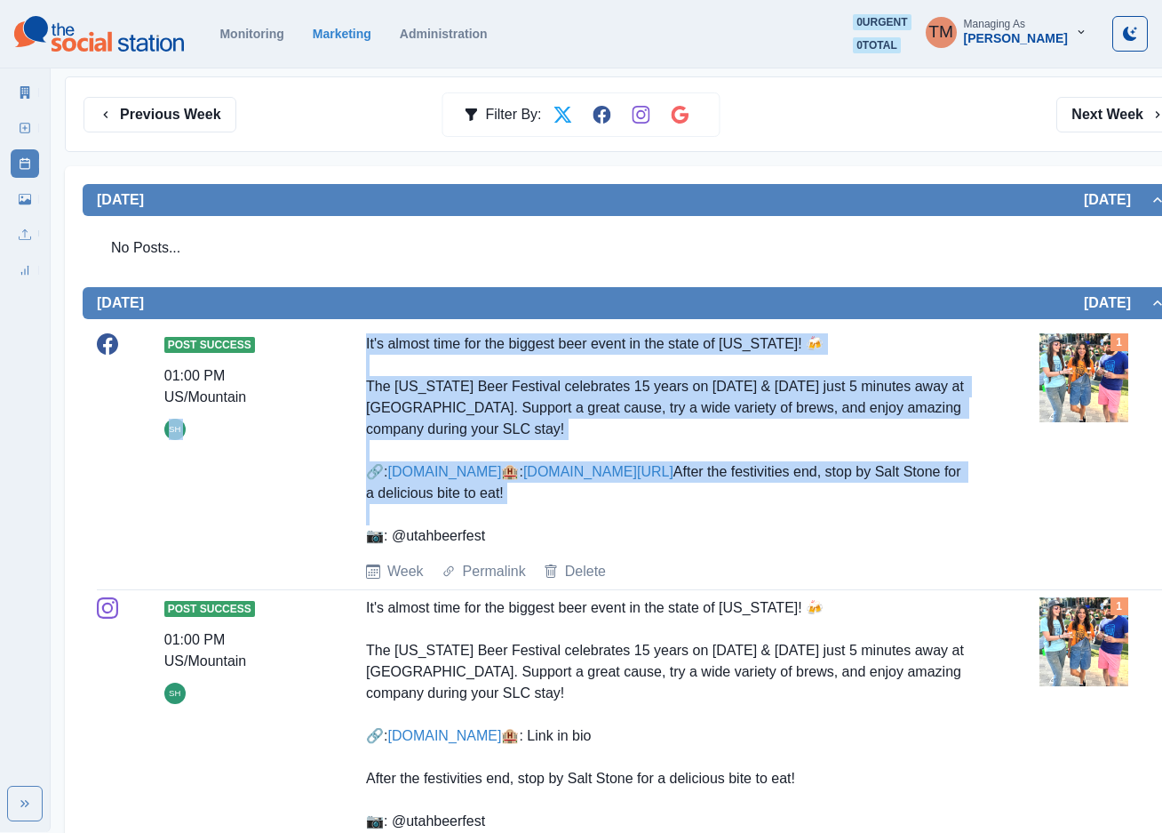
drag, startPoint x: 821, startPoint y: 542, endPoint x: 323, endPoint y: 539, distance: 498.6
click at [323, 539] on div "Post Success 01:00 PM US/Mountain SH It's almost time for the biggest beer even…" at bounding box center [632, 457] width 1070 height 249
click at [324, 539] on div "Post Success 01:00 PM US/Mountain SH It's almost time for the biggest beer even…" at bounding box center [632, 457] width 1070 height 249
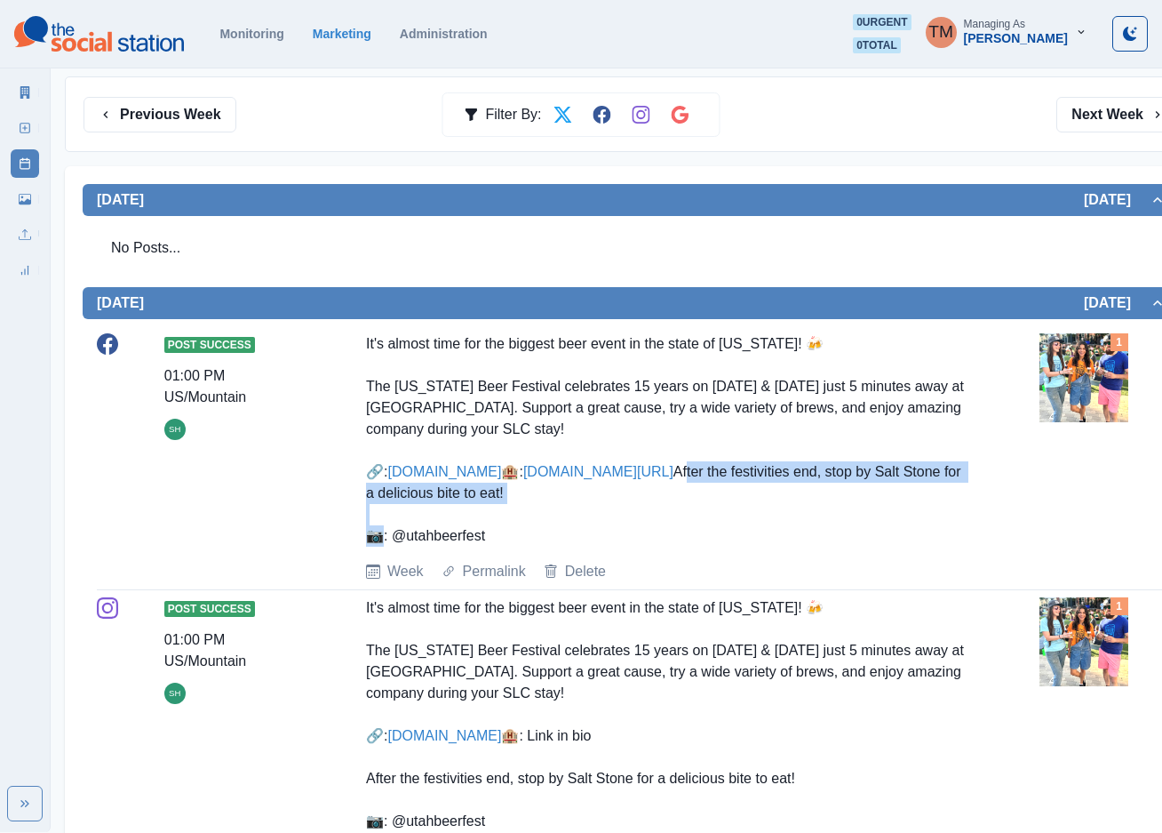
drag, startPoint x: 353, startPoint y: 547, endPoint x: 805, endPoint y: 549, distance: 452.4
click at [805, 549] on div "Post Success 01:00 PM US/Mountain SH It's almost time for the biggest beer even…" at bounding box center [632, 457] width 1070 height 249
copy div "After the festivities end, stop by Salt Stone for a delicious bite to eat!"
click at [1104, 120] on button "Next Week" at bounding box center [1119, 115] width 124 height 36
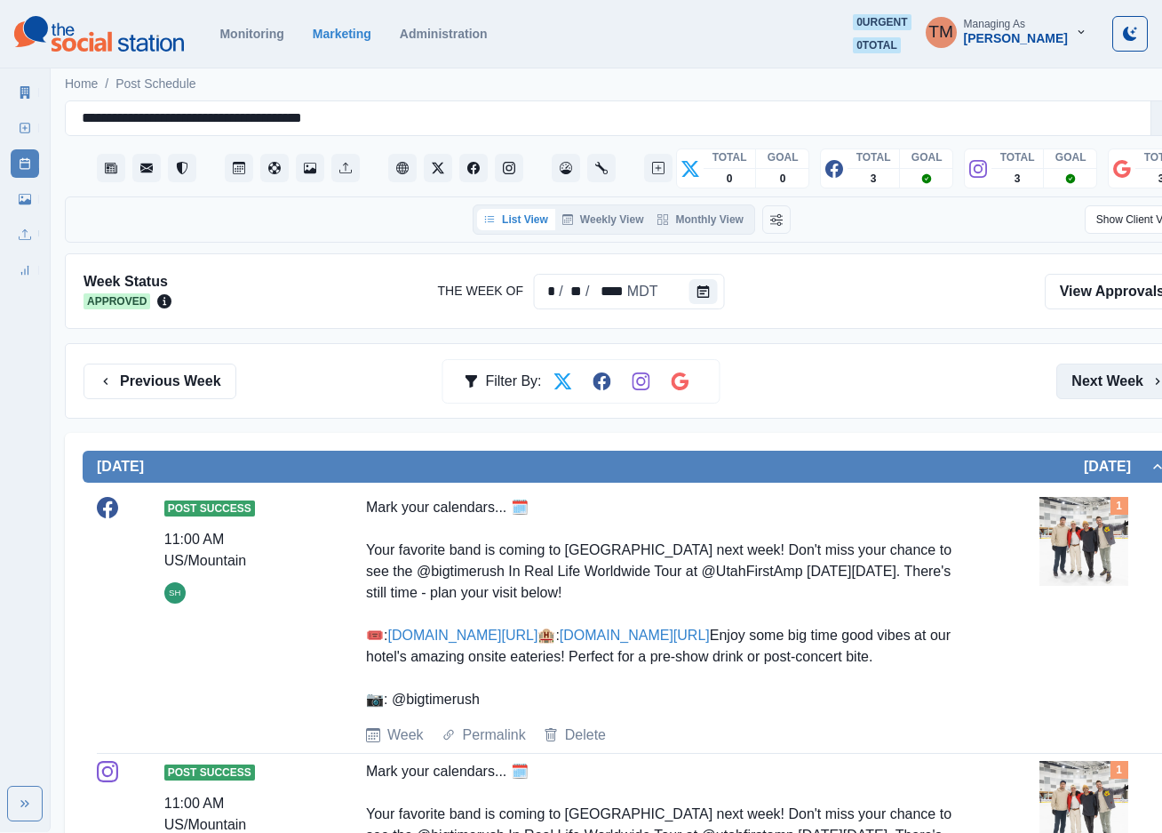
click at [1077, 389] on button "Next Week" at bounding box center [1119, 381] width 124 height 36
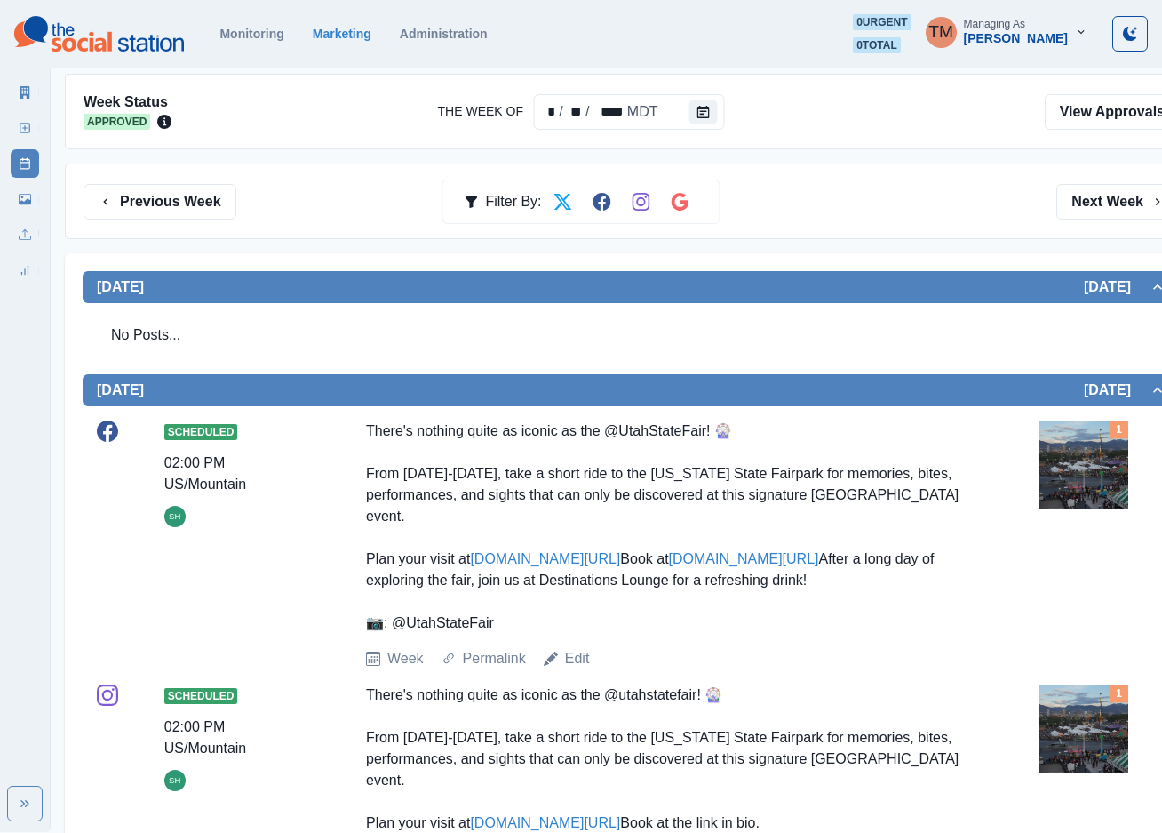
scroll to position [133, 0]
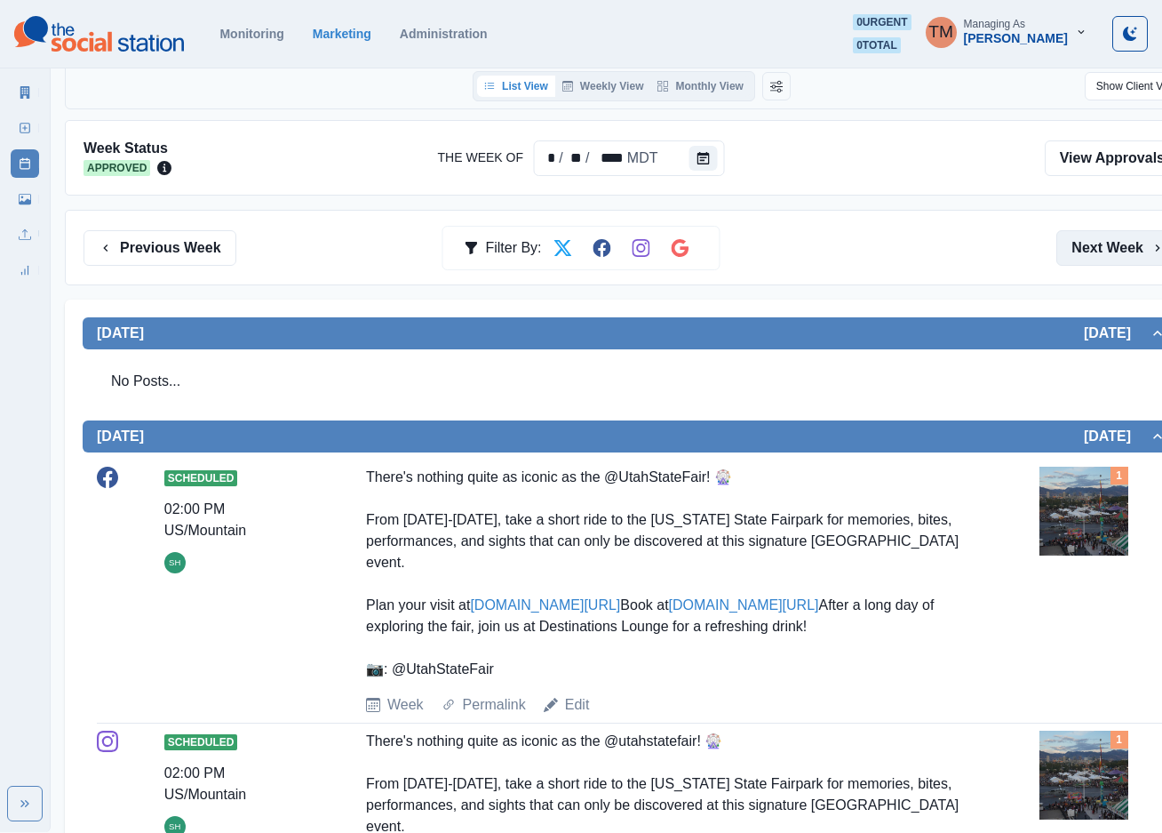
click at [1113, 259] on button "Next Week" at bounding box center [1119, 248] width 124 height 36
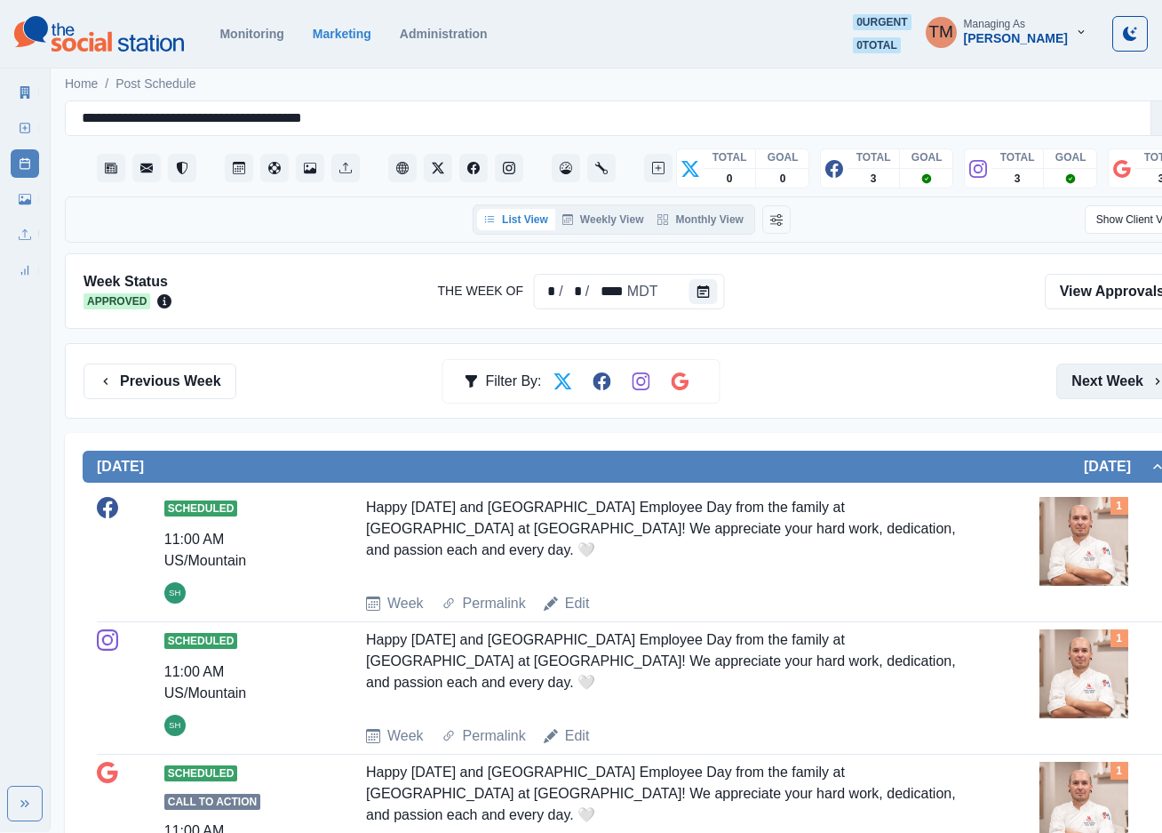
click at [1113, 259] on div "Week Status Approved The Week Of * / * / **** MDT View Approvals" at bounding box center [632, 291] width 1134 height 76
click at [1105, 395] on button "Next Week" at bounding box center [1119, 381] width 124 height 36
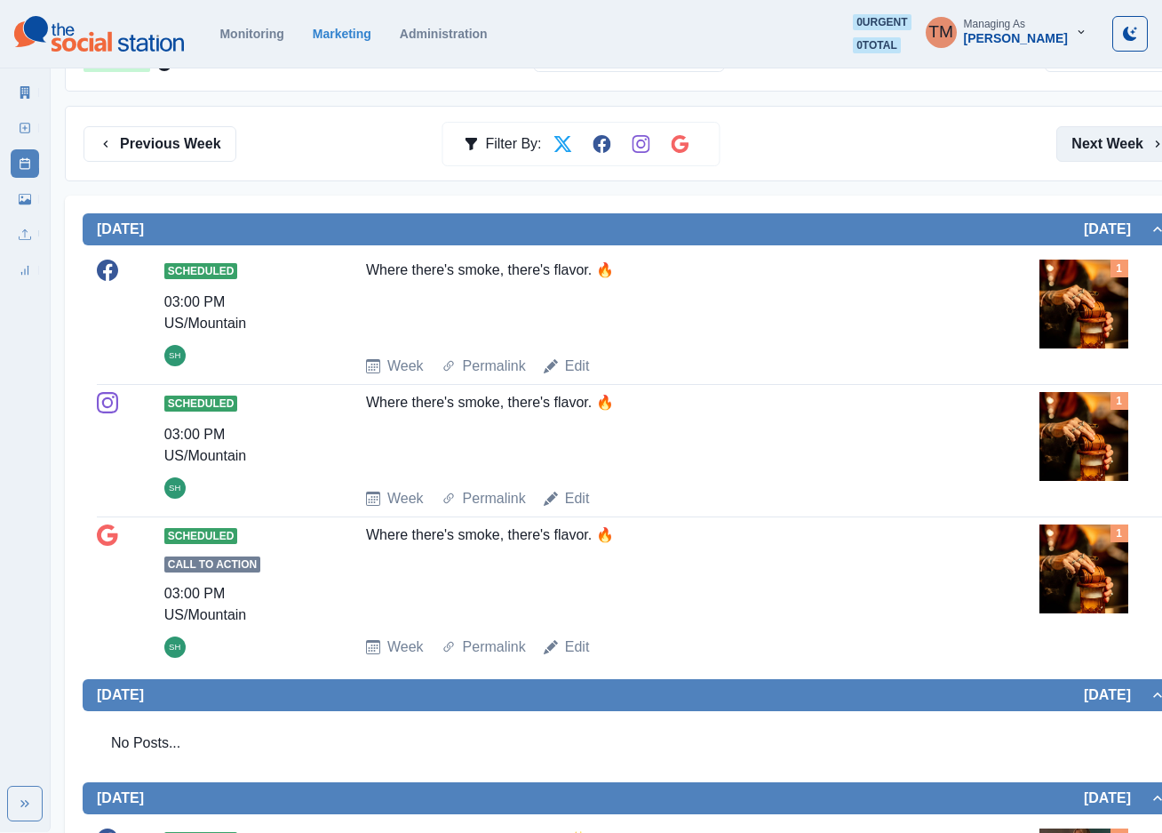
scroll to position [133, 0]
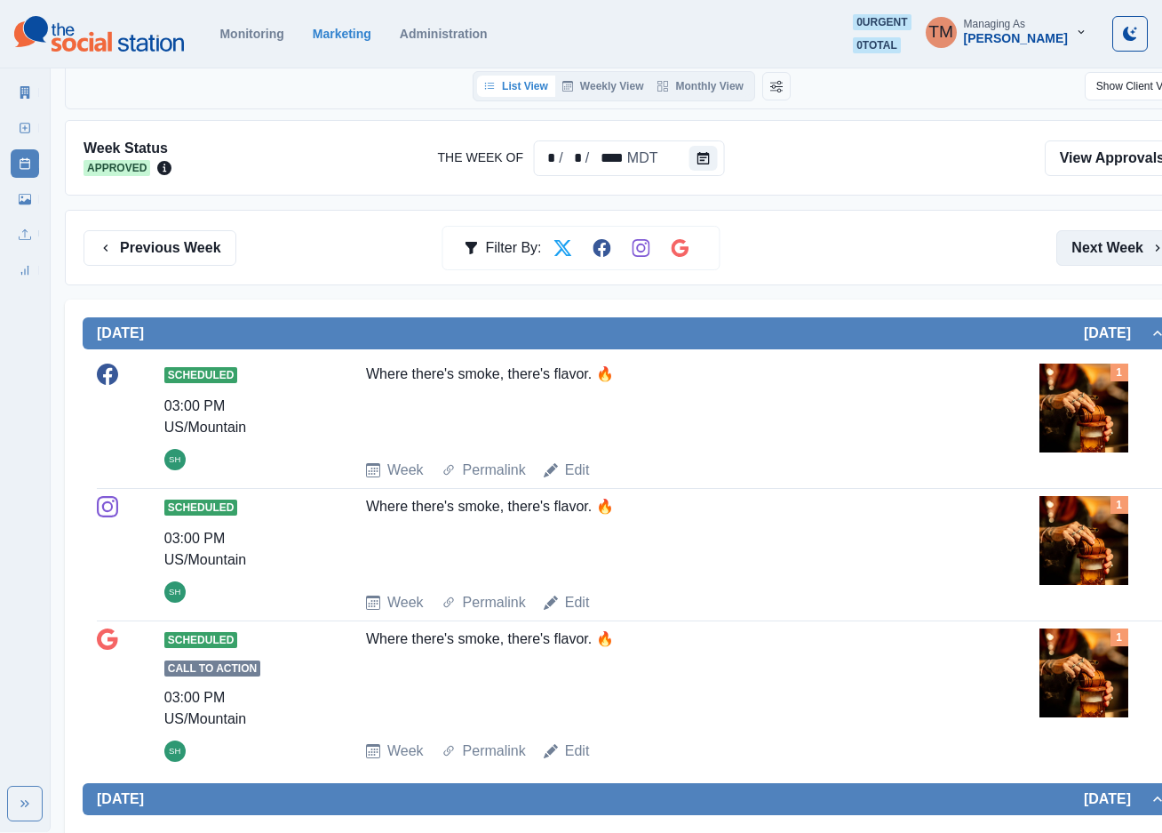
click at [1106, 254] on button "Next Week" at bounding box center [1119, 248] width 124 height 36
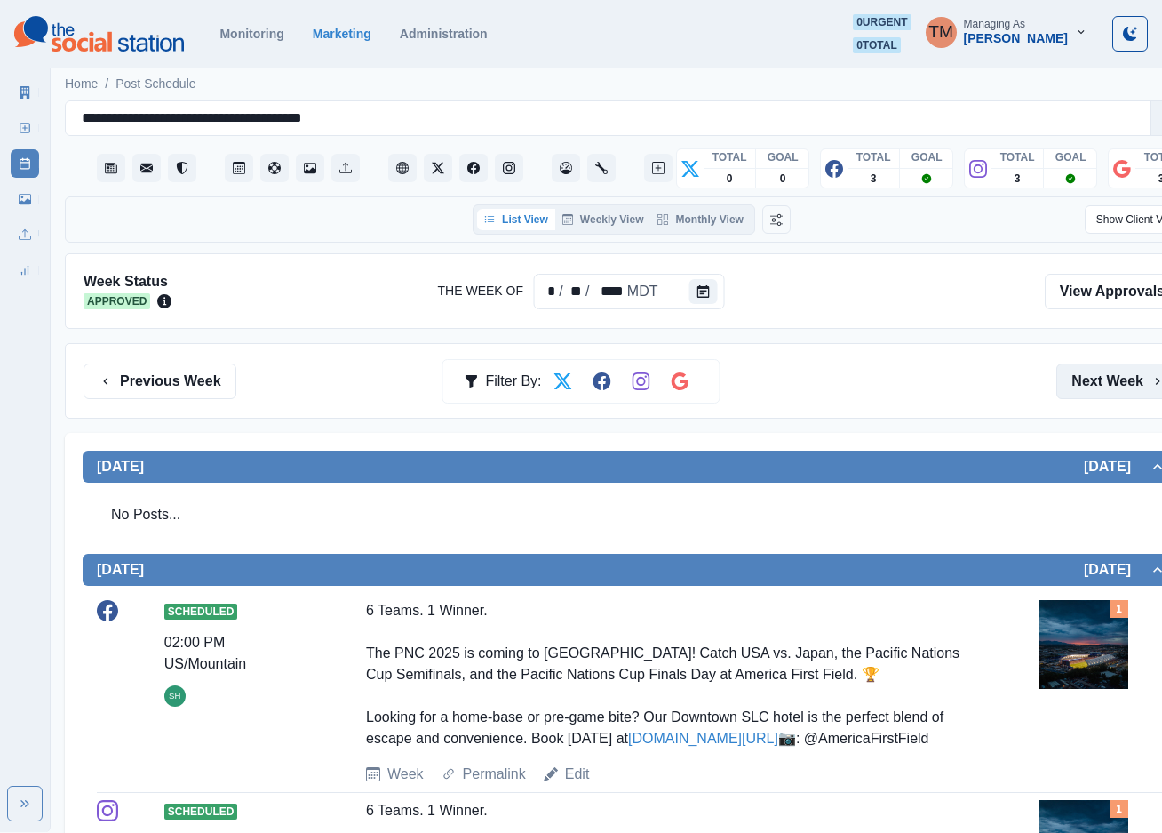
click at [1112, 387] on button "Next Week" at bounding box center [1119, 381] width 124 height 36
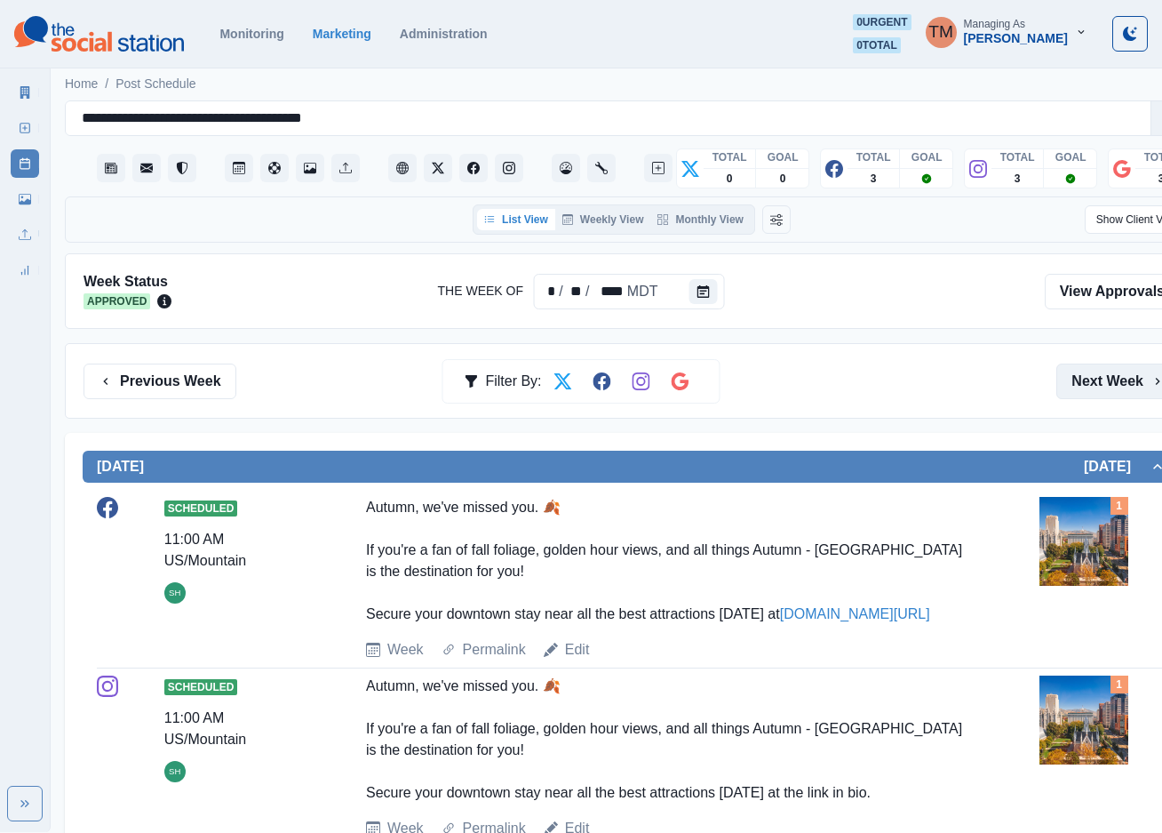
click at [1114, 379] on button "Next Week" at bounding box center [1119, 381] width 124 height 36
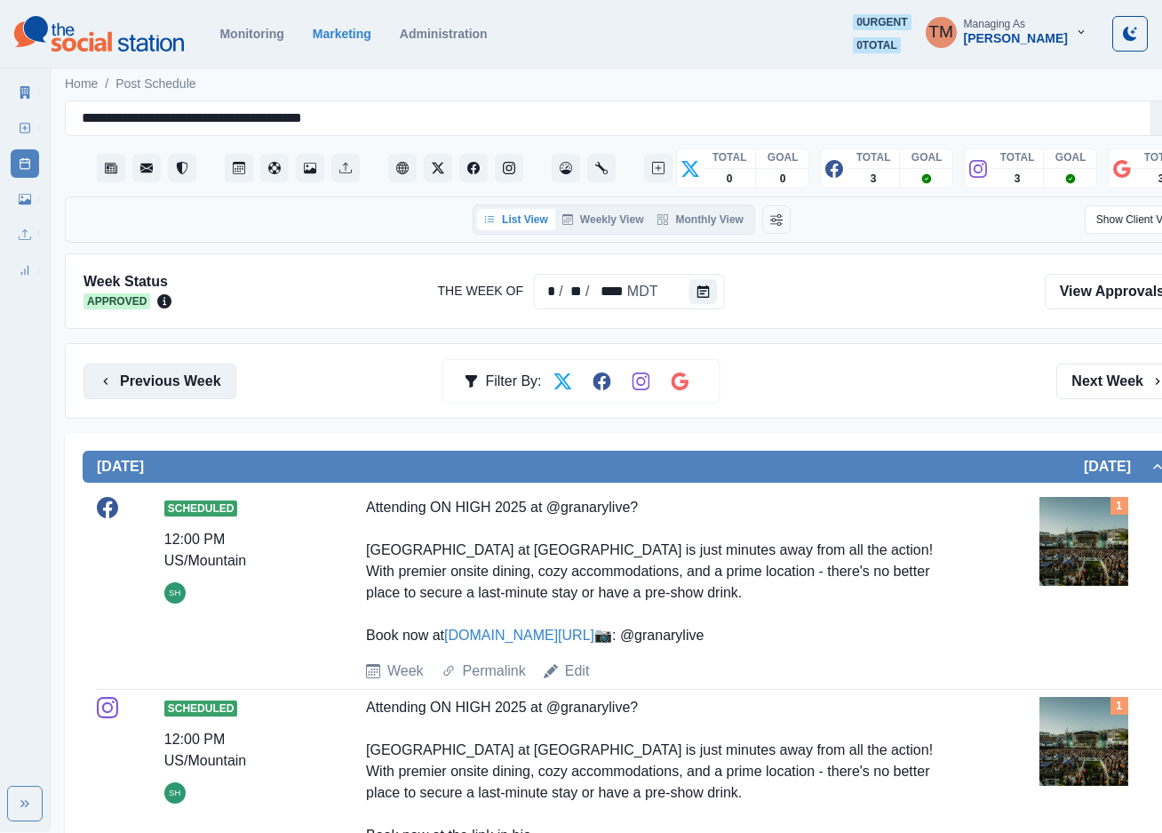
click at [179, 393] on button "Previous Week" at bounding box center [160, 381] width 153 height 36
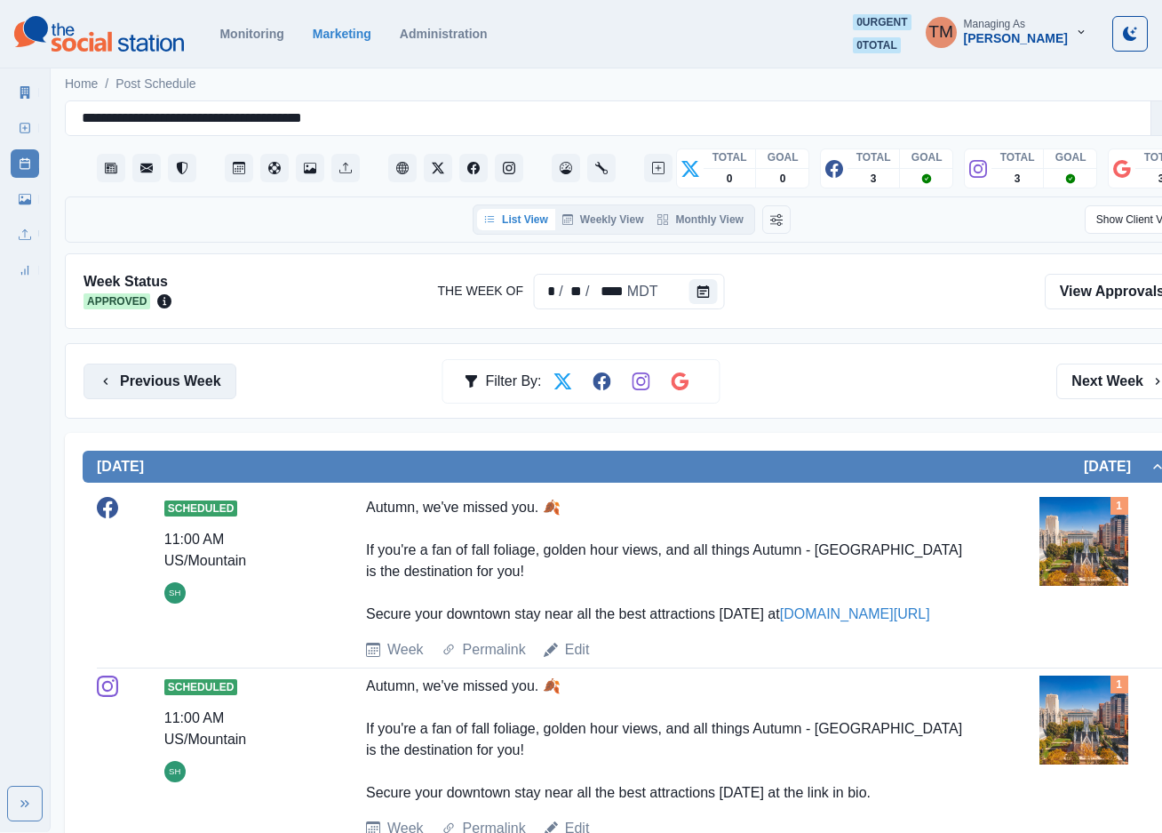
click at [179, 393] on button "Previous Week" at bounding box center [160, 381] width 153 height 36
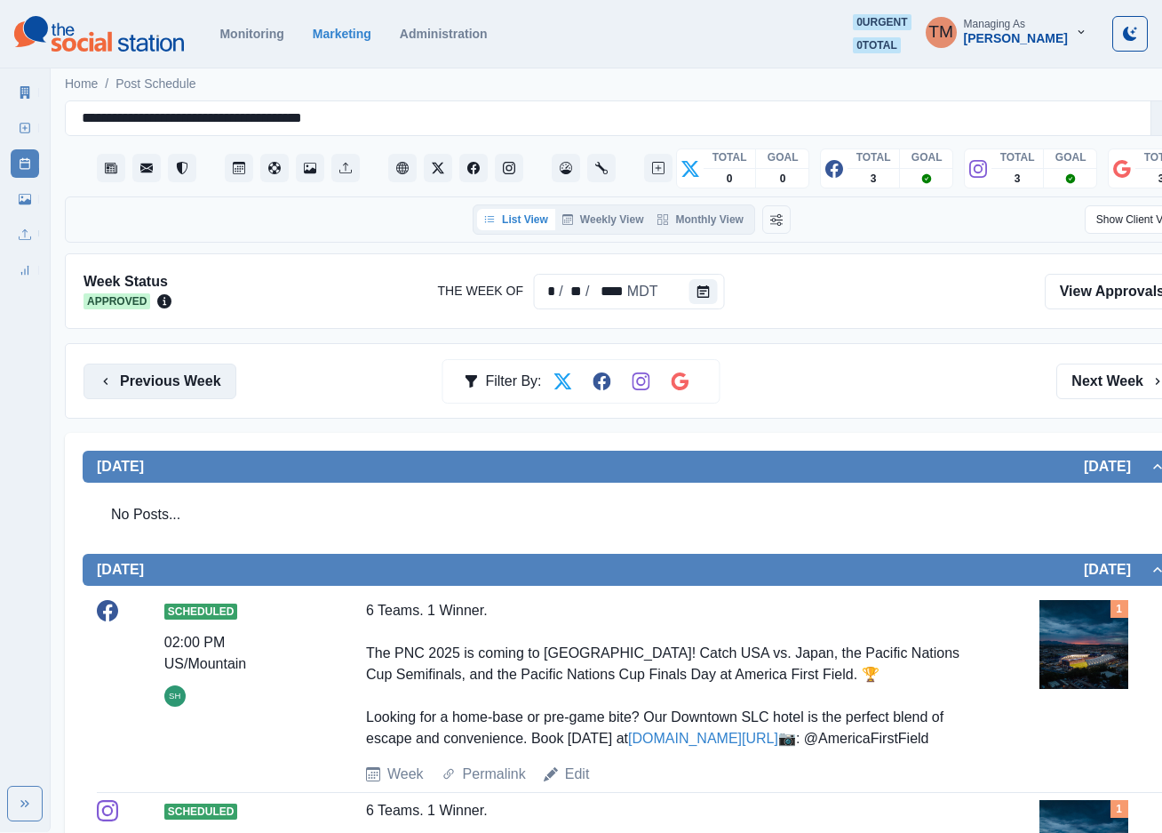
click at [142, 389] on button "Previous Week" at bounding box center [160, 381] width 153 height 36
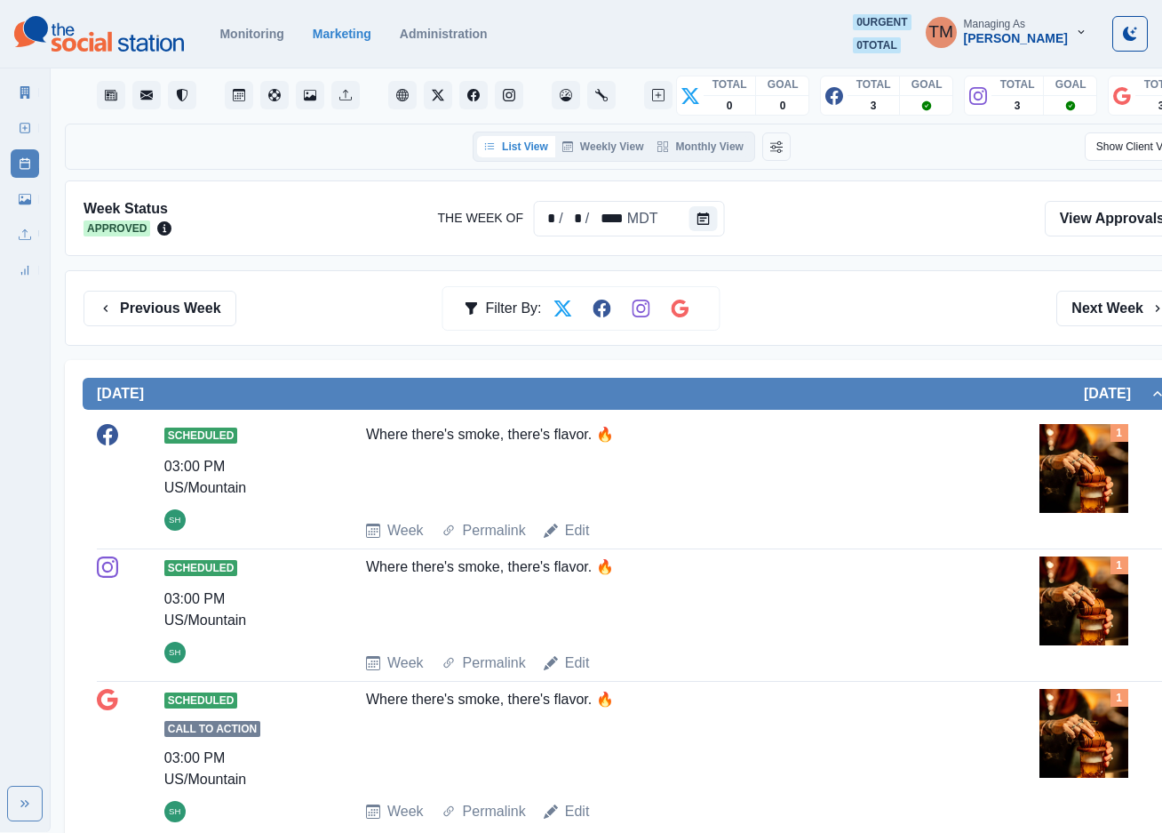
scroll to position [133, 0]
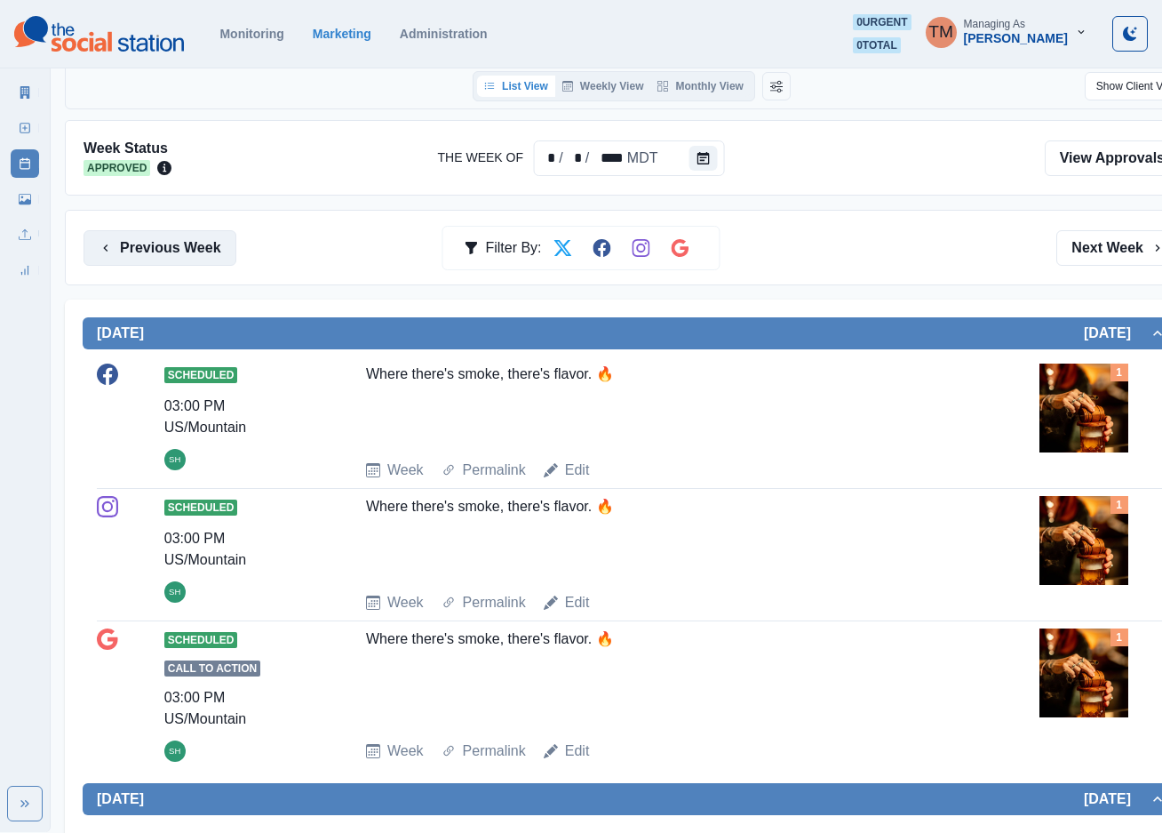
click at [150, 256] on button "Previous Week" at bounding box center [160, 248] width 153 height 36
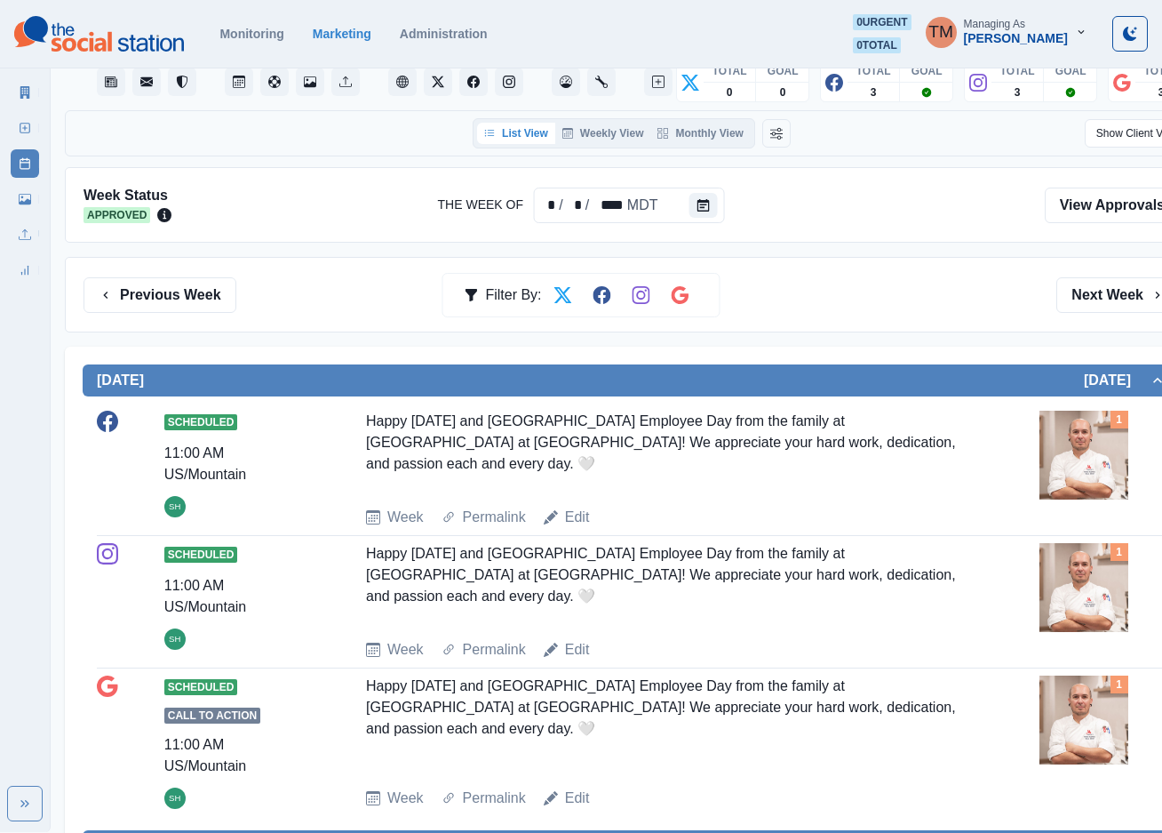
scroll to position [133, 0]
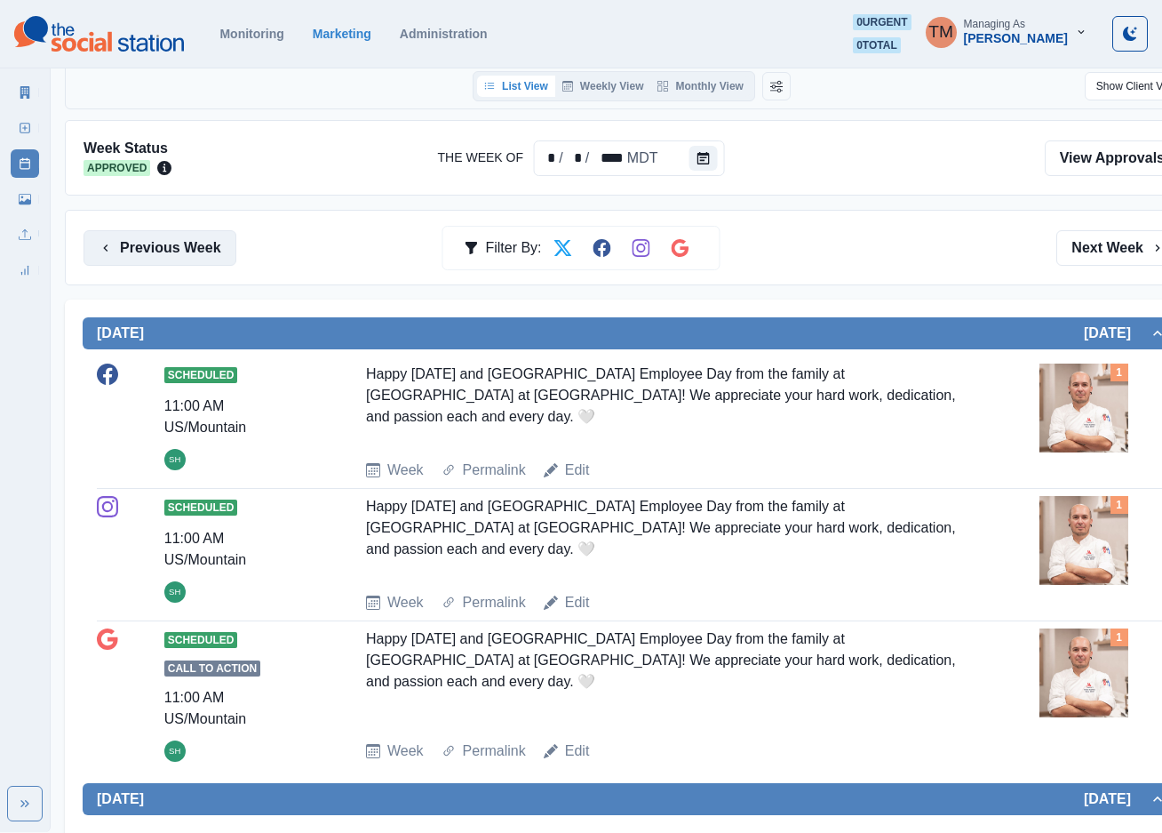
click at [180, 251] on button "Previous Week" at bounding box center [160, 248] width 153 height 36
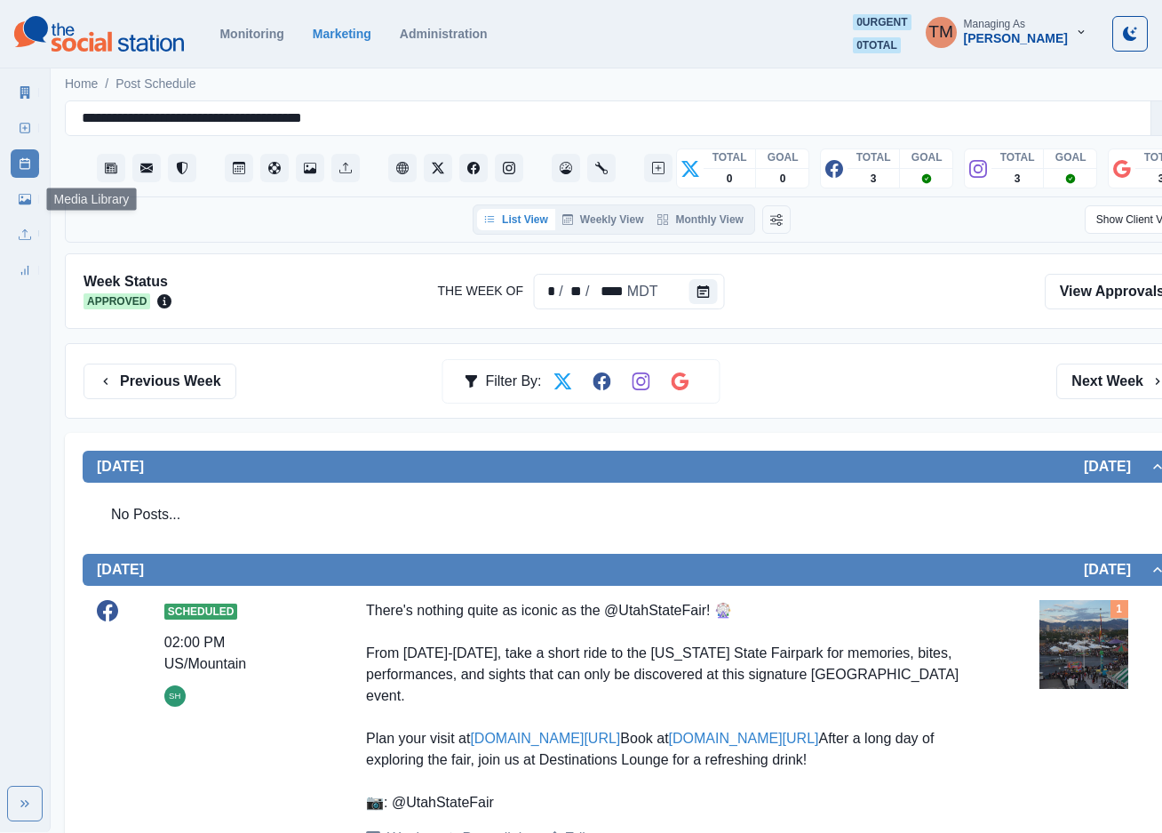
click at [25, 198] on icon at bounding box center [25, 199] width 12 height 12
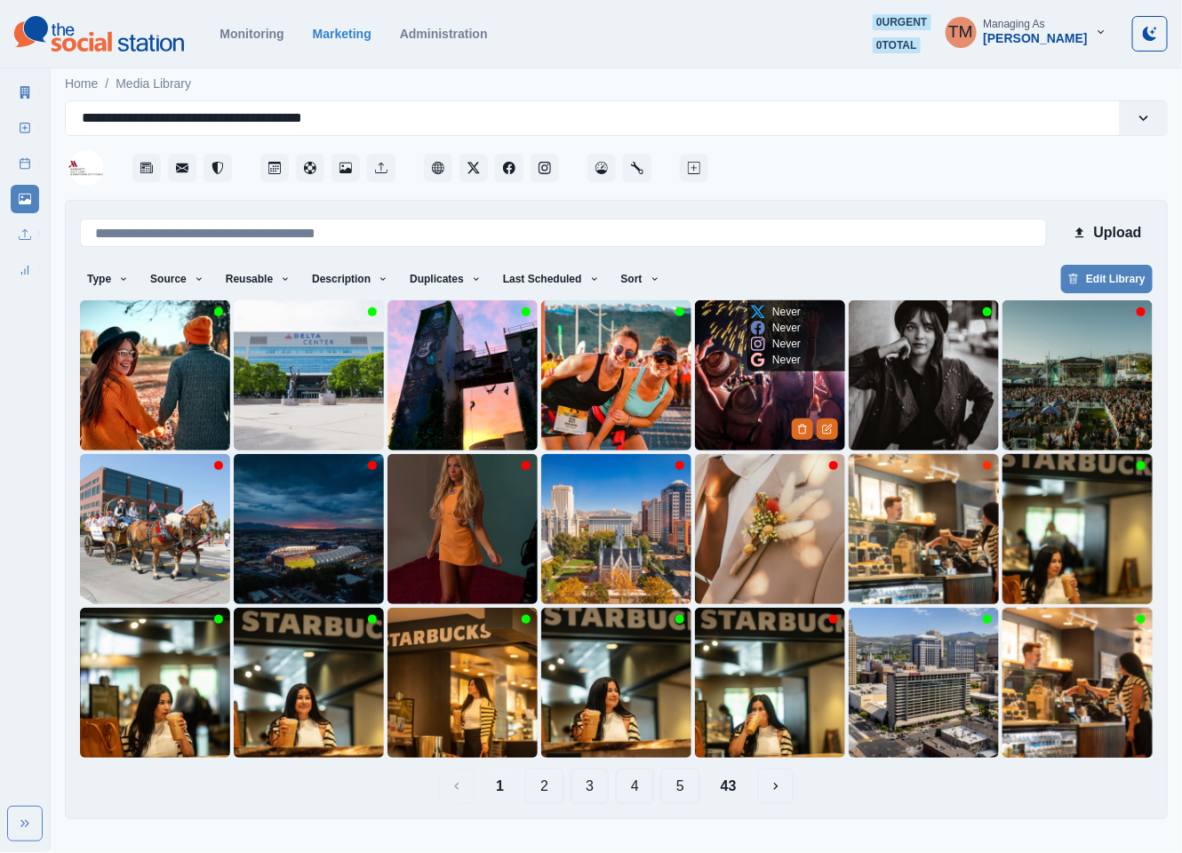
click at [763, 384] on img at bounding box center [770, 375] width 150 height 150
